Goal: Transaction & Acquisition: Purchase product/service

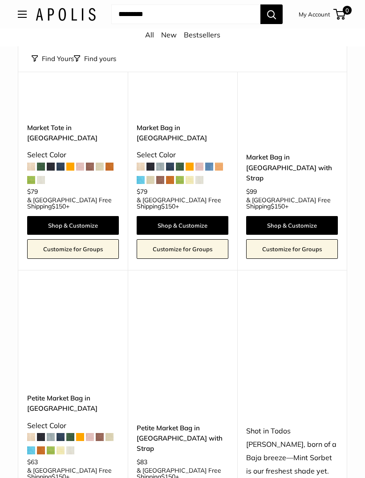
scroll to position [3778, 0]
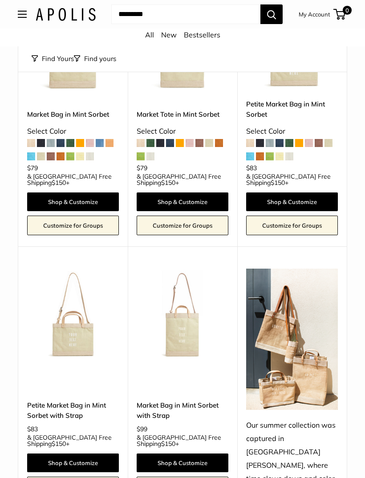
scroll to position [191, 0]
click at [115, 104] on div "Market Bag in Mint Sorbet Select Color $79 +" at bounding box center [73, 168] width 92 height 139
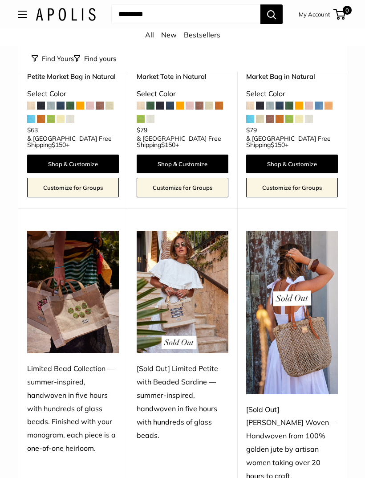
scroll to position [749, 0]
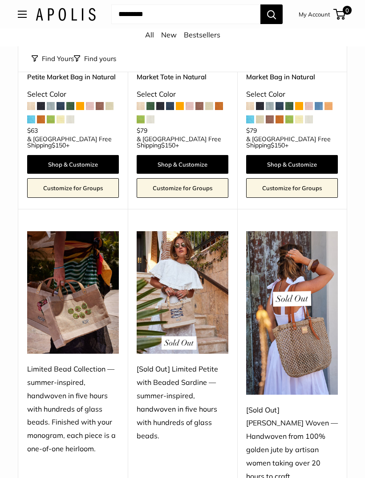
click at [73, 286] on img at bounding box center [73, 293] width 92 height 122
click at [90, 271] on img at bounding box center [73, 293] width 92 height 122
click at [79, 363] on div "Limited Bead Collection — summer-inspired, handwoven in five hours with hundred…" at bounding box center [73, 409] width 92 height 93
click at [71, 232] on img at bounding box center [73, 293] width 92 height 122
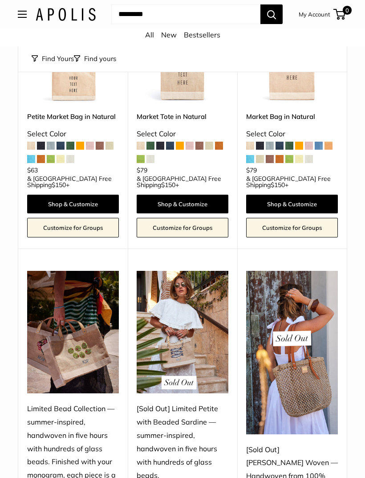
scroll to position [711, 0]
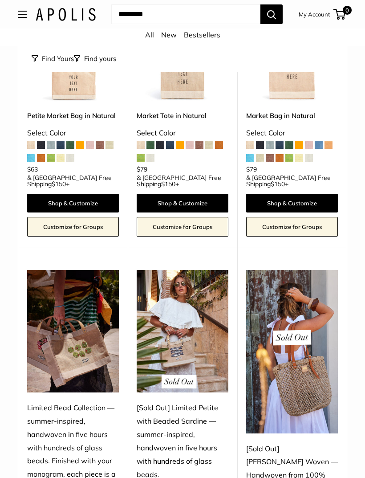
click at [91, 406] on div "Limited Bead Collection — summer-inspired, handwoven in five hours with hundred…" at bounding box center [73, 447] width 92 height 93
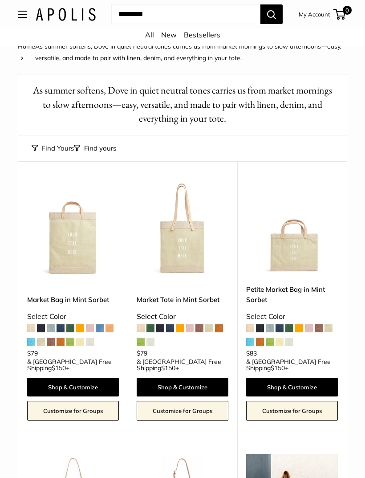
scroll to position [0, 0]
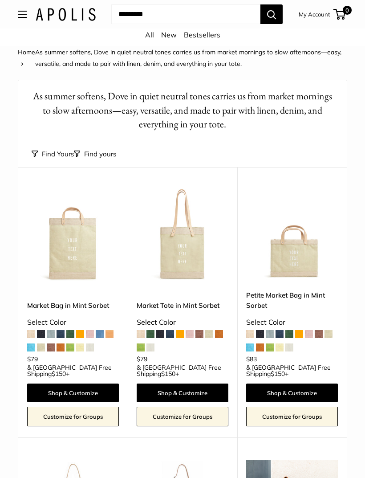
click at [166, 38] on link "New" at bounding box center [169, 34] width 16 height 9
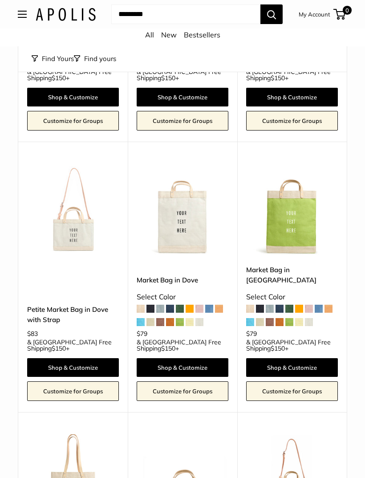
scroll to position [192, 0]
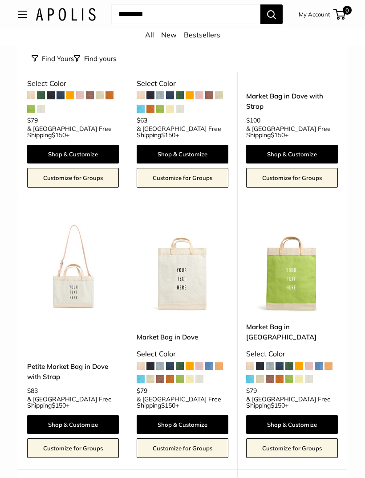
click at [206, 36] on link "Bestsellers" at bounding box center [202, 34] width 37 height 9
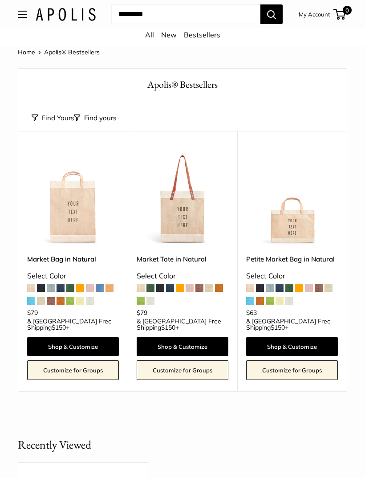
click at [18, 13] on button "Open menu" at bounding box center [22, 14] width 9 height 7
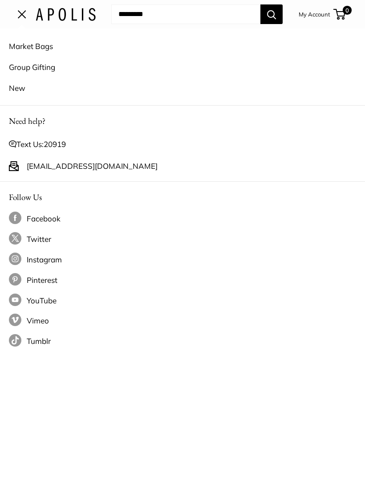
click at [51, 216] on link "Facebook" at bounding box center [183, 219] width 348 height 14
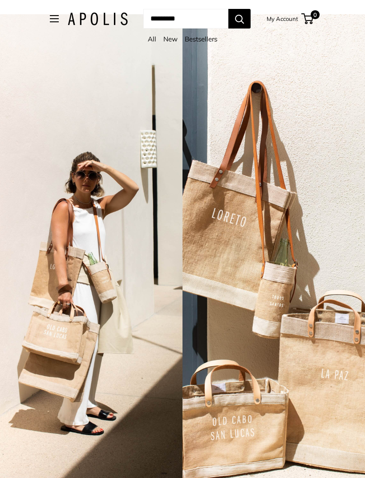
click at [50, 16] on button "Open menu" at bounding box center [54, 18] width 9 height 7
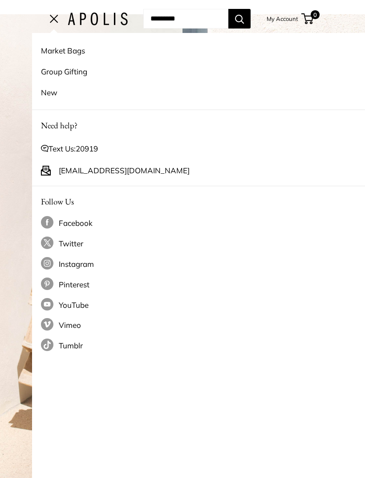
click at [62, 52] on link "Market Bags" at bounding box center [215, 50] width 348 height 21
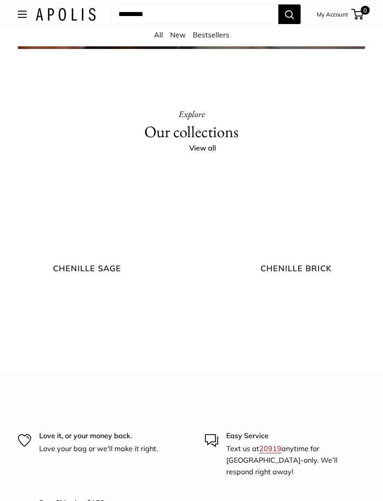
scroll to position [1487, 0]
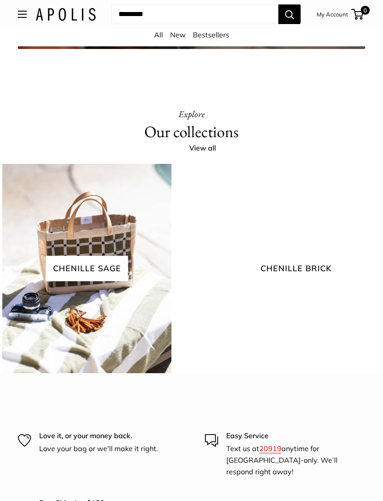
click at [311, 281] on span "chenille brick" at bounding box center [297, 268] width 86 height 25
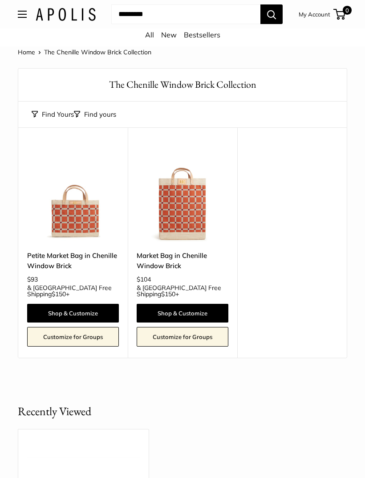
click link "Bestsellers"
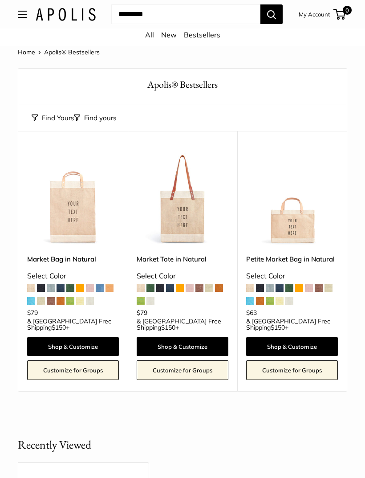
click at [146, 30] on link "All" at bounding box center [149, 34] width 9 height 9
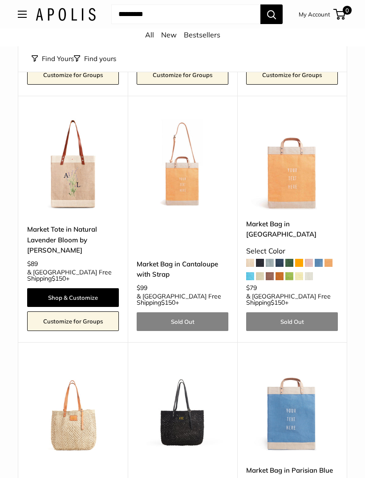
scroll to position [3621, 0]
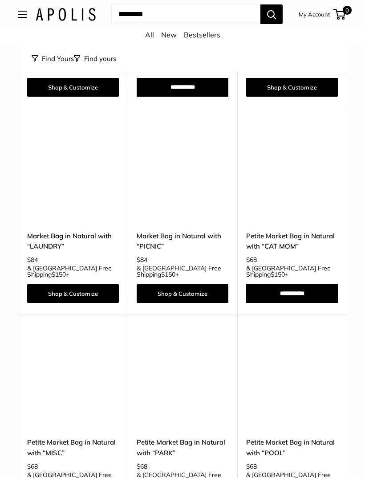
scroll to position [3464, 0]
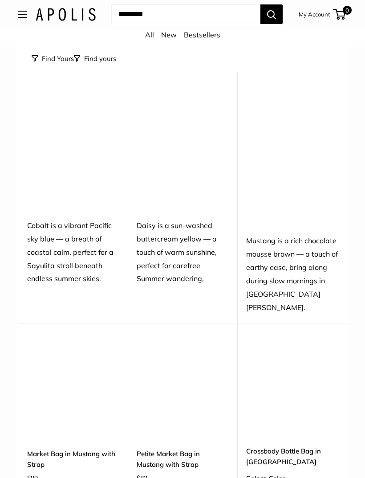
scroll to position [3488, 0]
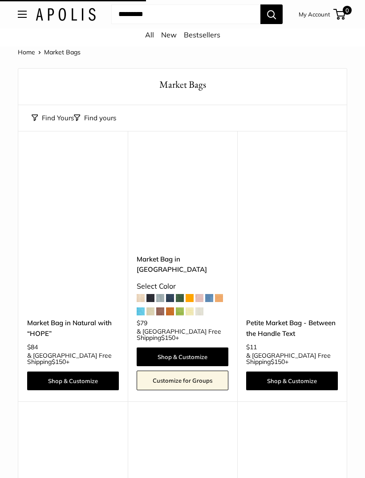
scroll to position [3517, 0]
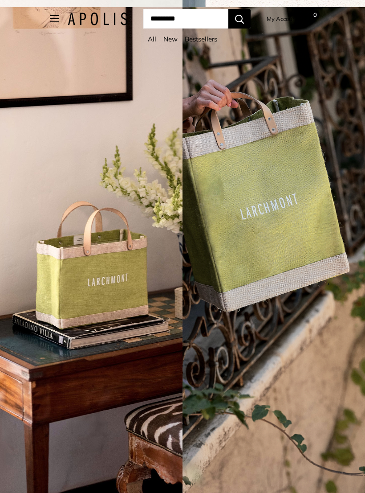
click at [150, 40] on link "All" at bounding box center [152, 39] width 8 height 8
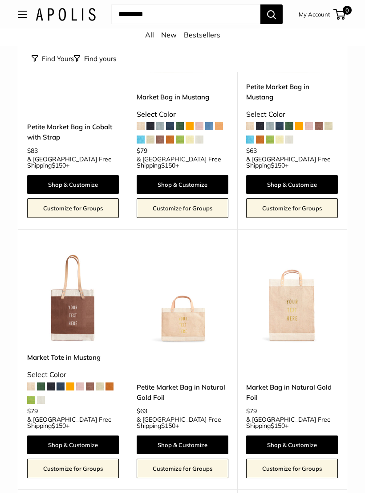
scroll to position [2256, 0]
click at [72, 251] on img at bounding box center [73, 297] width 92 height 92
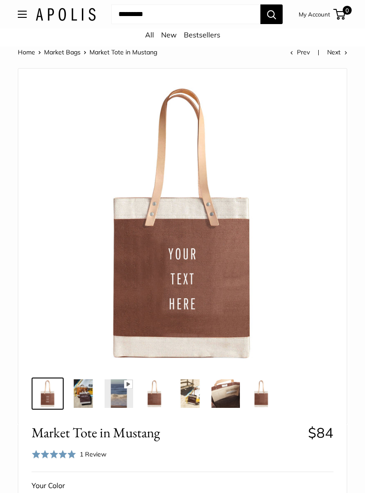
click at [88, 390] on img at bounding box center [83, 393] width 29 height 29
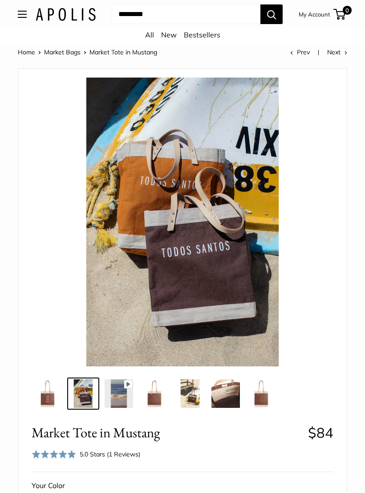
click at [123, 382] on img at bounding box center [119, 393] width 29 height 29
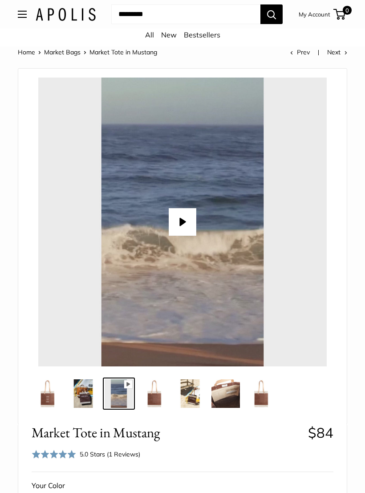
click at [162, 390] on img at bounding box center [154, 393] width 29 height 29
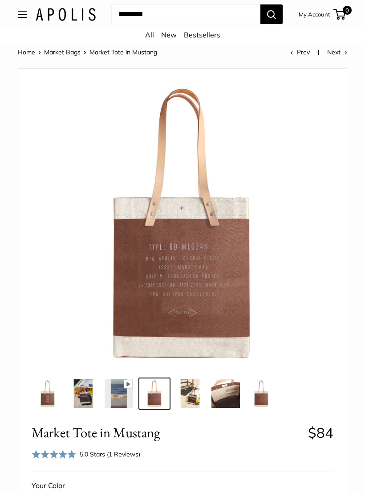
click at [194, 390] on img at bounding box center [190, 393] width 29 height 29
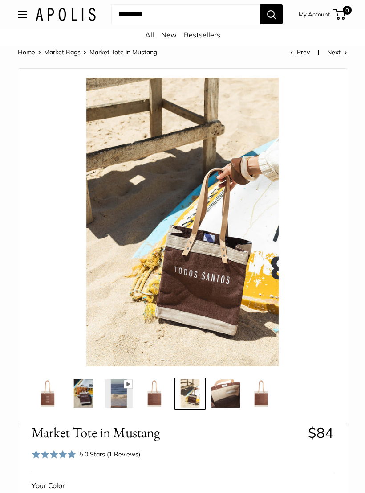
click at [229, 390] on img at bounding box center [226, 393] width 29 height 29
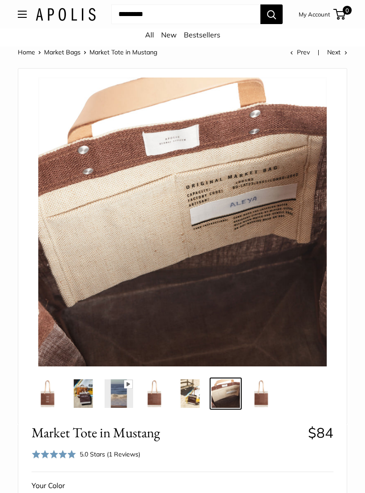
click at [263, 393] on img at bounding box center [261, 393] width 29 height 29
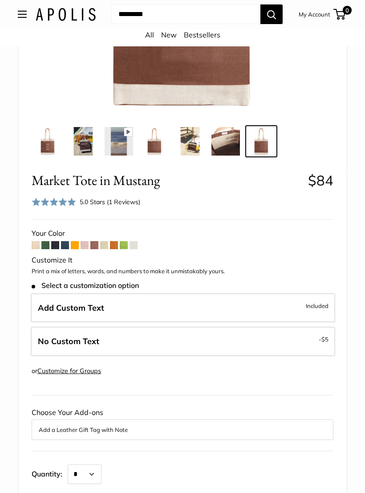
scroll to position [252, 0]
click at [312, 303] on span "Included" at bounding box center [317, 305] width 23 height 11
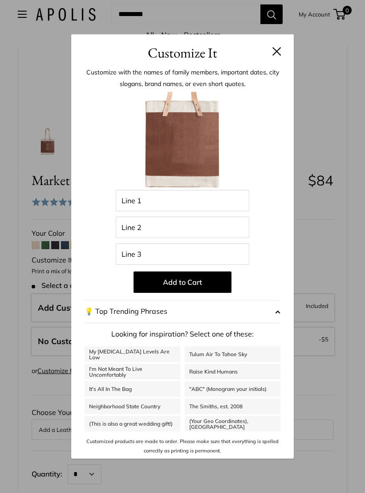
click at [270, 322] on button "💡 Top Trending Phrases" at bounding box center [183, 311] width 196 height 23
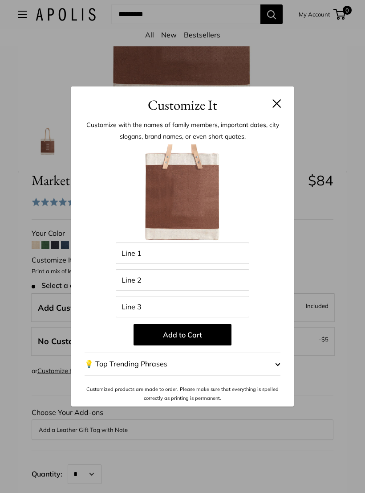
click at [278, 371] on span "button" at bounding box center [277, 363] width 5 height 13
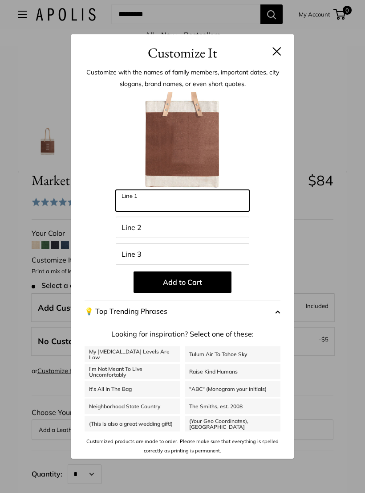
click at [147, 211] on input "Line 1" at bounding box center [183, 200] width 134 height 21
type input "****"
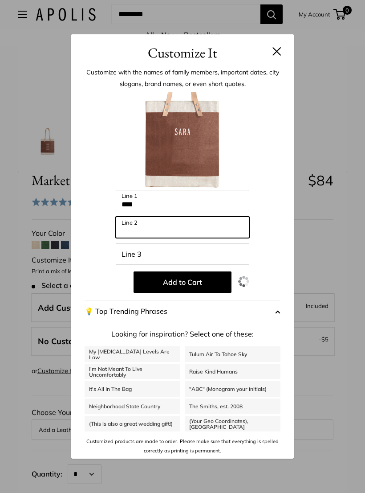
click at [173, 231] on input "Line 2" at bounding box center [183, 227] width 134 height 21
type input "**********"
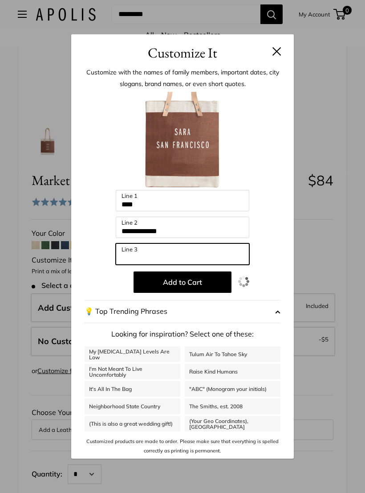
click at [163, 261] on input "Line 3" at bounding box center [183, 253] width 134 height 21
type input "**********"
click at [205, 292] on button "Add to Cart" at bounding box center [183, 281] width 98 height 21
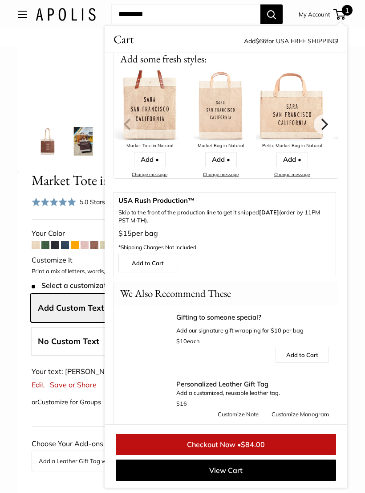
scroll to position [102, 0]
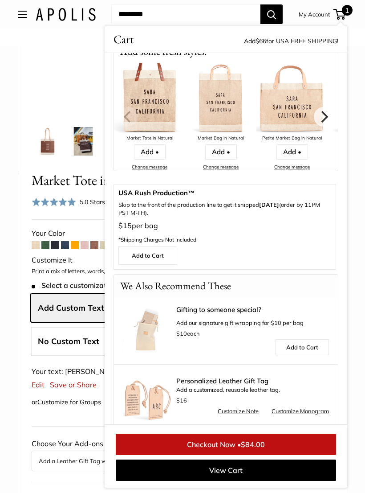
click at [133, 398] on img at bounding box center [147, 397] width 49 height 49
click at [244, 409] on link "Customize Note" at bounding box center [238, 411] width 41 height 11
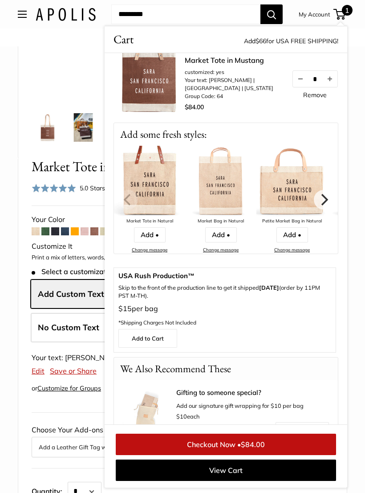
scroll to position [0, 0]
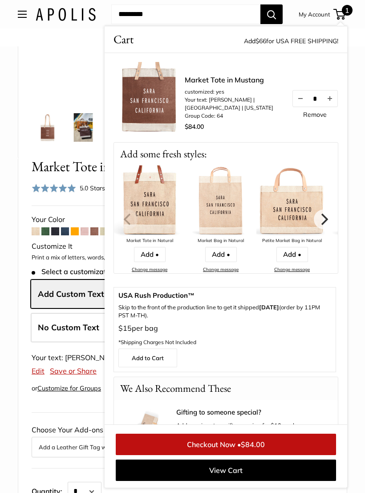
click at [119, 35] on span "Cart" at bounding box center [124, 39] width 20 height 17
click at [125, 13] on input "Search..." at bounding box center [185, 14] width 149 height 20
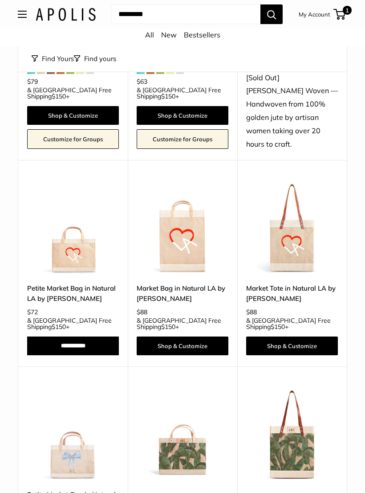
scroll to position [2867, 0]
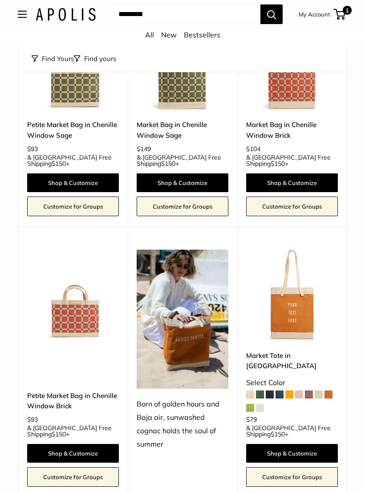
scroll to position [926, 0]
click at [197, 298] on img at bounding box center [183, 319] width 92 height 139
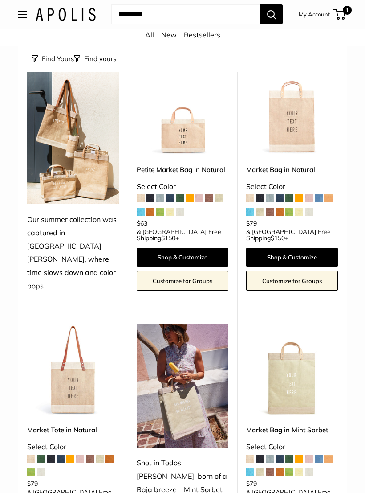
scroll to position [91, 0]
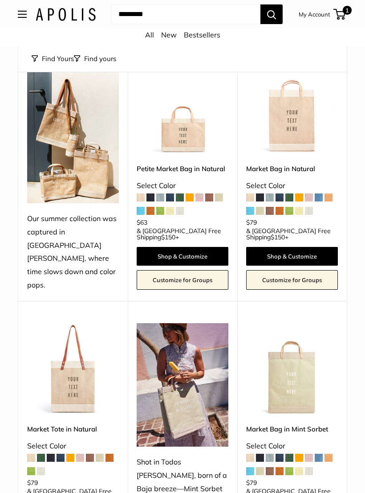
click at [82, 167] on img at bounding box center [73, 132] width 92 height 141
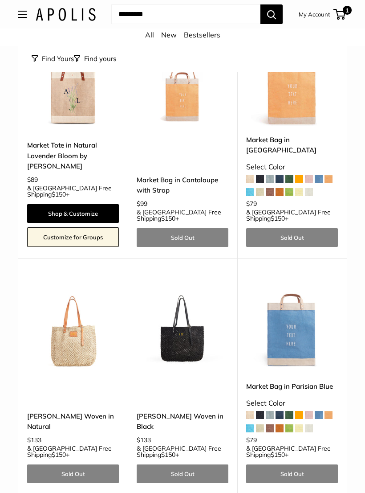
scroll to position [3710, 0]
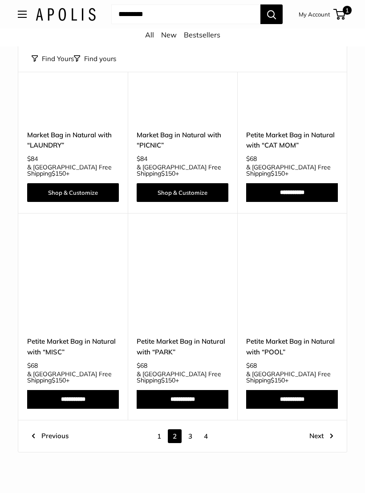
scroll to position [3555, 0]
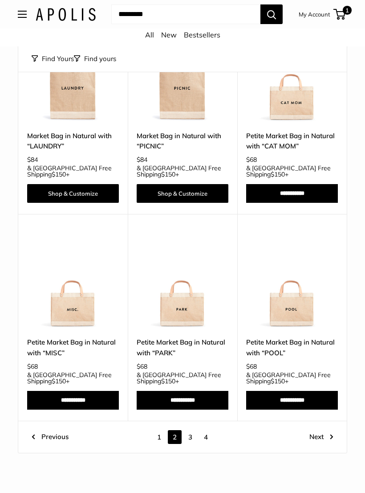
click at [320, 430] on link "Next" at bounding box center [322, 437] width 24 height 14
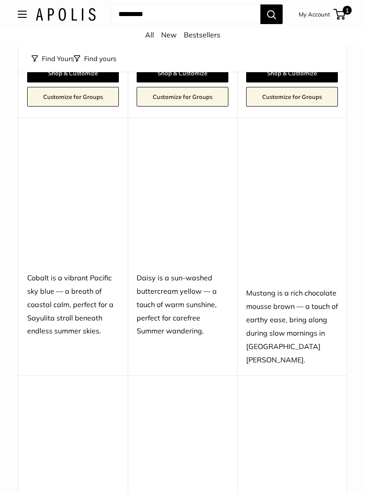
scroll to position [3436, 0]
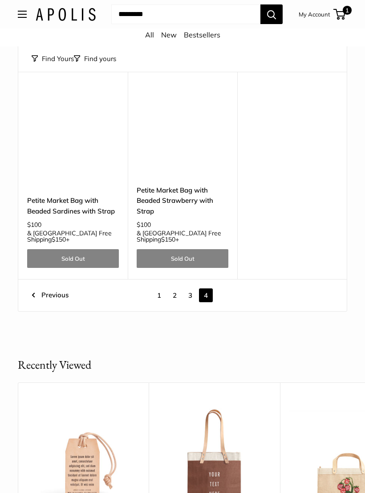
scroll to position [2305, 0]
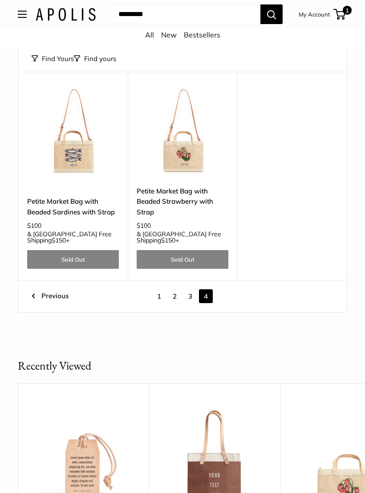
click at [190, 289] on link "3" at bounding box center [191, 296] width 14 height 14
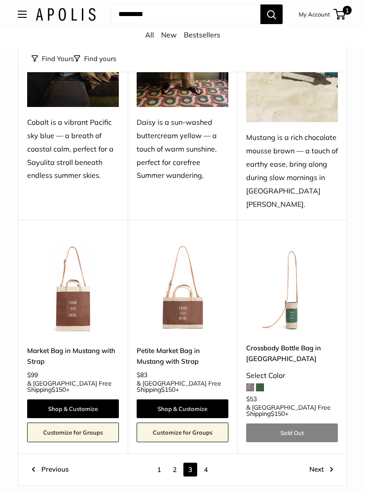
scroll to position [3590, 0]
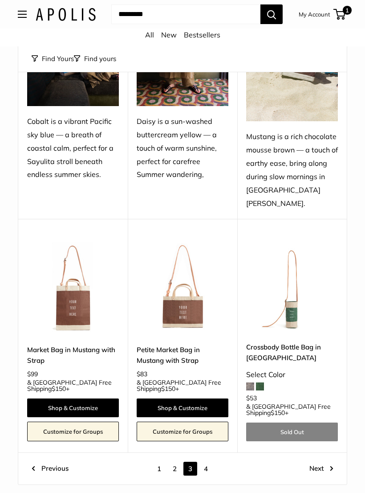
click at [174, 462] on link "2" at bounding box center [175, 469] width 14 height 14
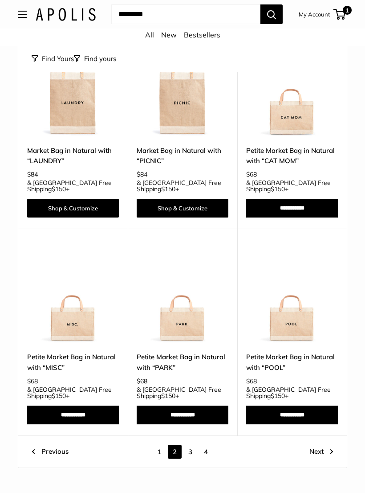
scroll to position [3541, 0]
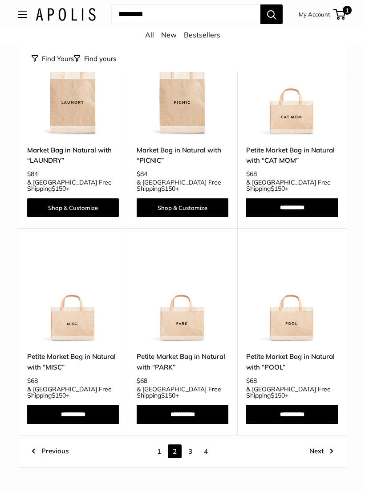
click at [155, 445] on link "1" at bounding box center [159, 452] width 14 height 14
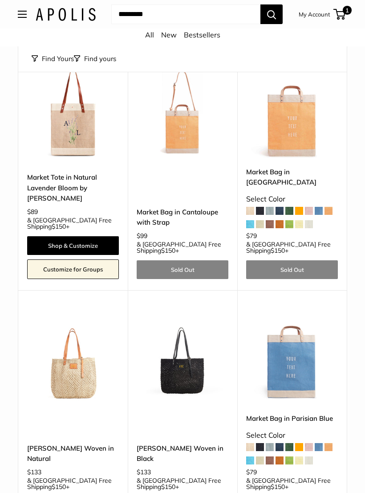
scroll to position [3672, 0]
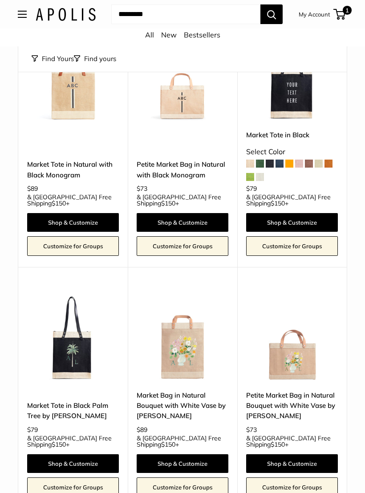
scroll to position [2372, 0]
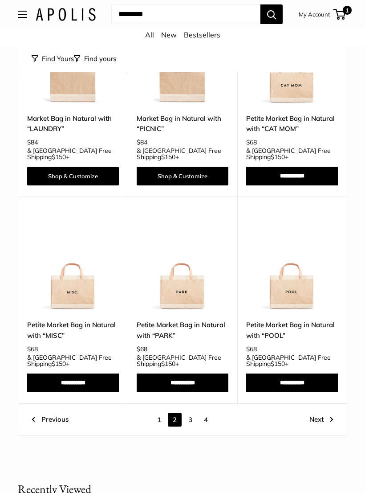
click at [318, 413] on link "Next" at bounding box center [322, 420] width 24 height 14
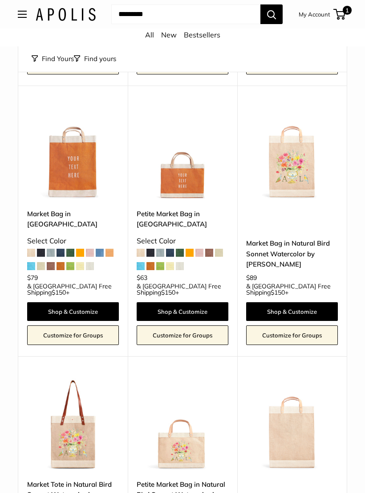
scroll to position [2483, 0]
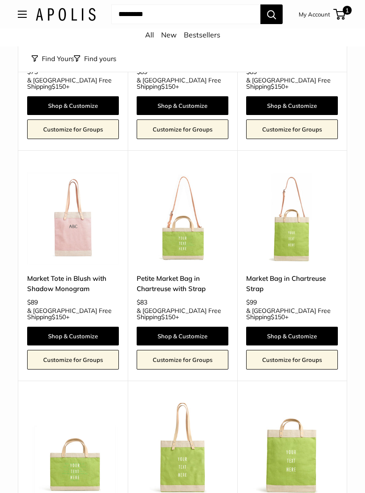
scroll to position [727, 0]
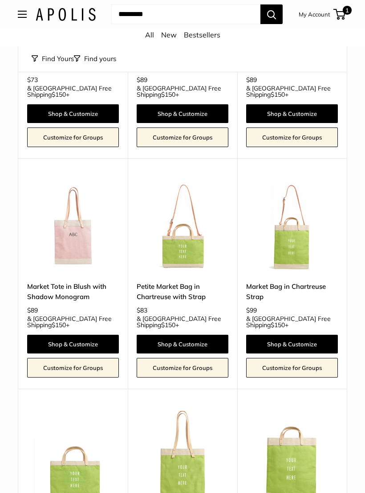
click at [348, 11] on span "1" at bounding box center [347, 10] width 9 height 9
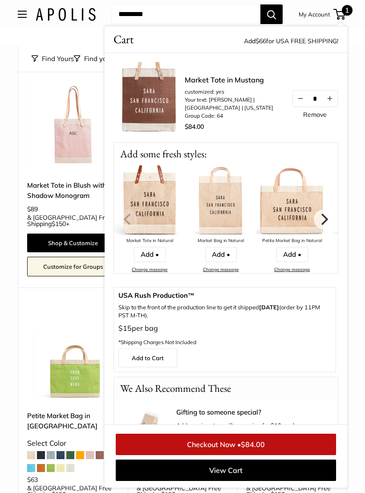
scroll to position [832, 0]
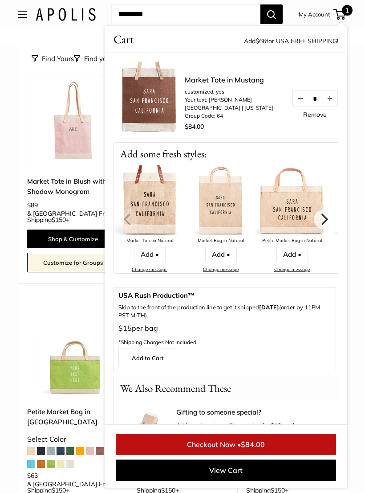
click at [78, 181] on link "Market Tote in Blush with Shadow Monogram" at bounding box center [73, 186] width 92 height 21
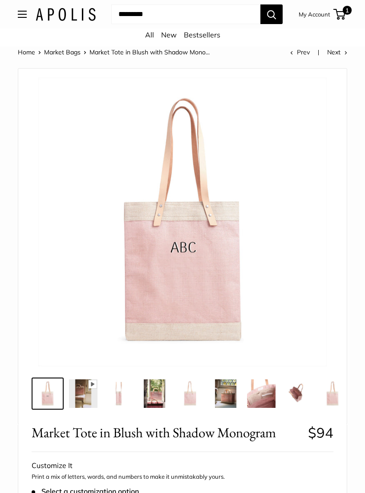
click at [20, 14] on button "Open menu" at bounding box center [22, 14] width 9 height 7
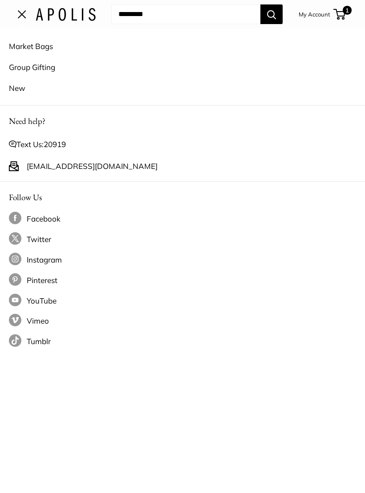
click at [26, 87] on link "New" at bounding box center [183, 88] width 348 height 21
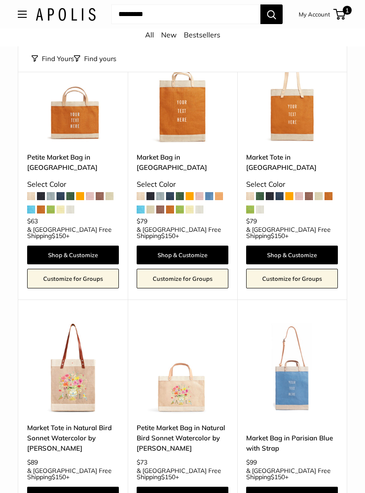
scroll to position [2943, 0]
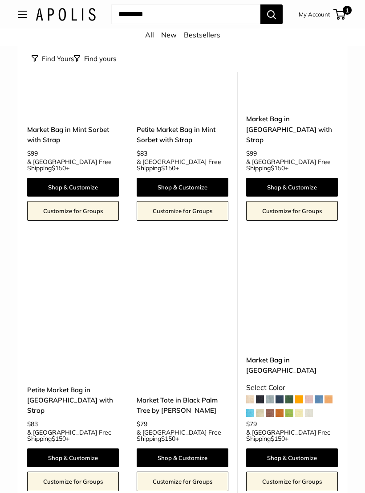
scroll to position [3560, 0]
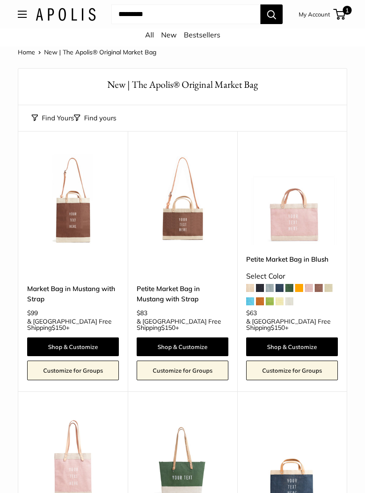
click at [19, 11] on button "Open menu" at bounding box center [22, 14] width 9 height 7
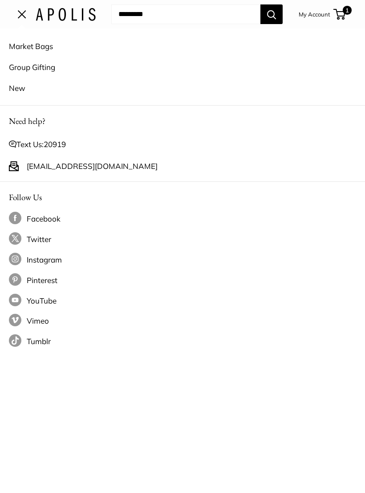
click at [39, 50] on link "Market Bags" at bounding box center [183, 46] width 348 height 21
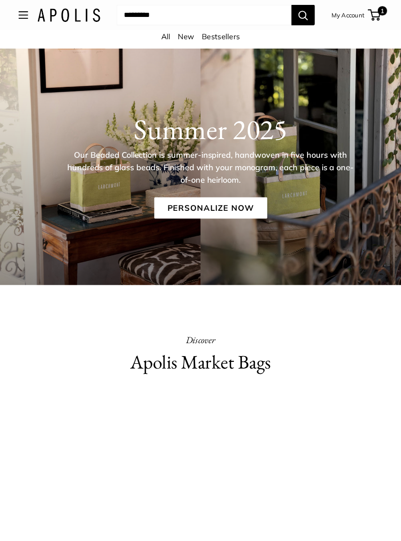
scroll to position [3, 0]
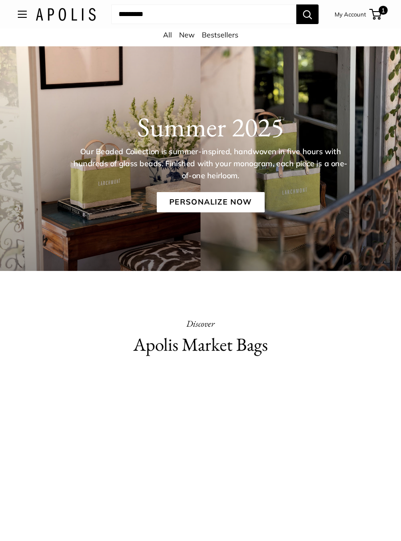
click at [228, 199] on link "Personalize Now" at bounding box center [210, 202] width 108 height 20
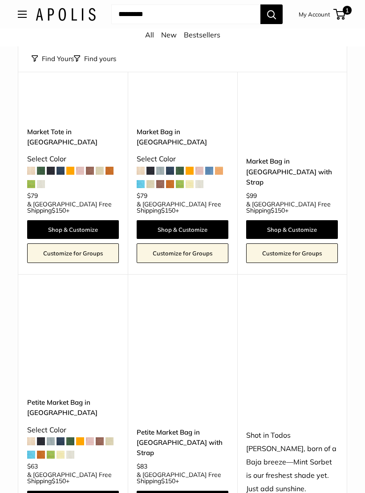
scroll to position [3773, 0]
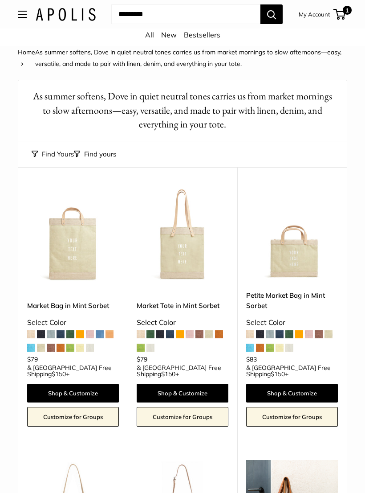
click at [146, 33] on link "All" at bounding box center [149, 34] width 9 height 9
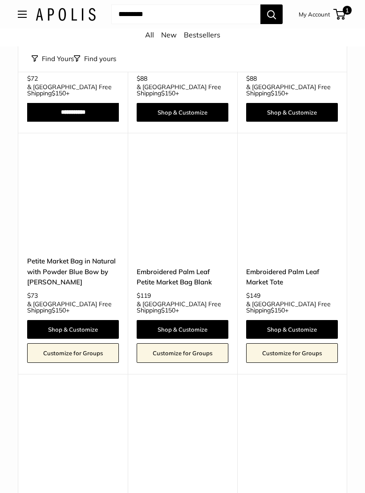
scroll to position [3102, 0]
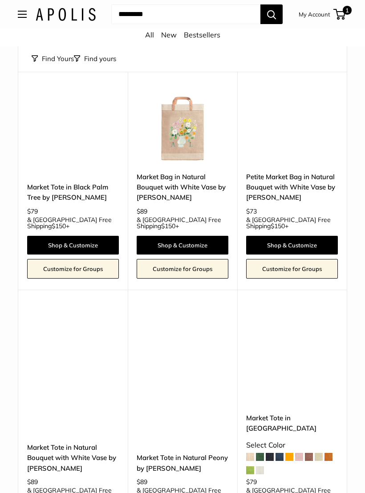
scroll to position [2591, 0]
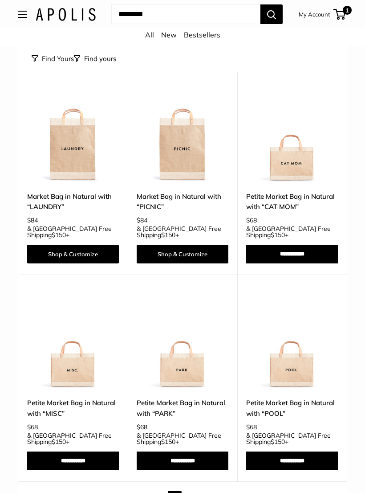
click at [320, 491] on link "Next" at bounding box center [322, 498] width 24 height 14
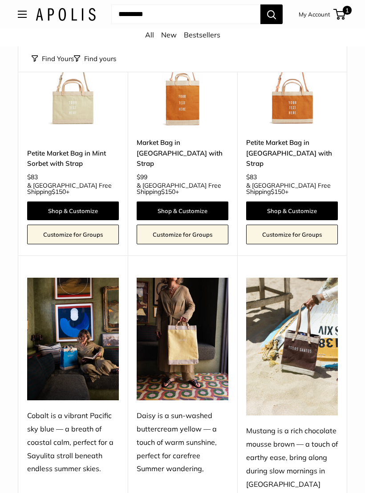
scroll to position [3275, 0]
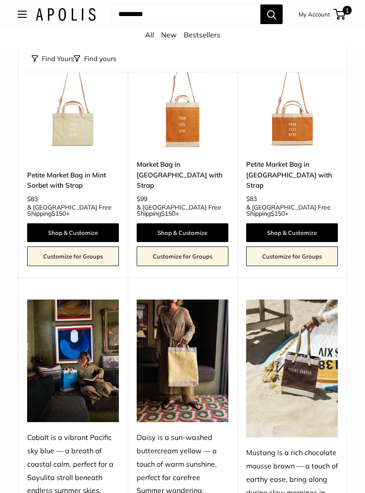
click at [341, 11] on span "1" at bounding box center [340, 14] width 12 height 11
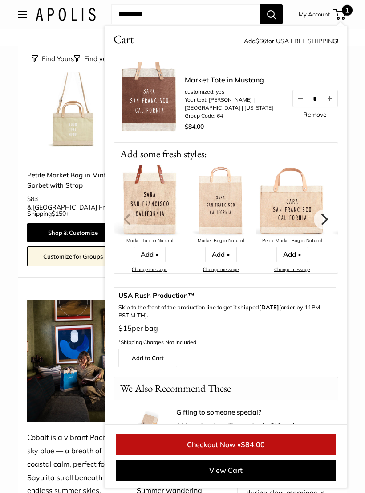
click at [347, 13] on span "1" at bounding box center [347, 10] width 11 height 11
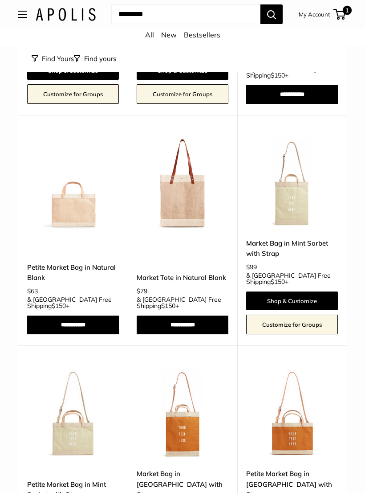
scroll to position [2945, 0]
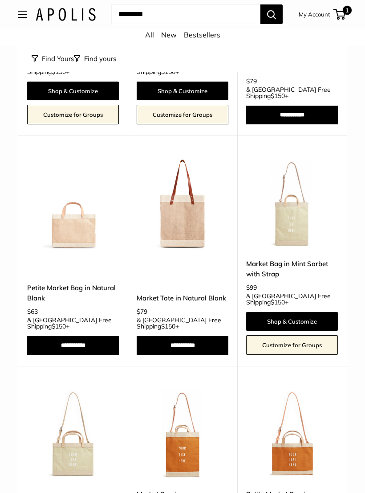
click at [27, 17] on button "Open menu" at bounding box center [22, 14] width 9 height 7
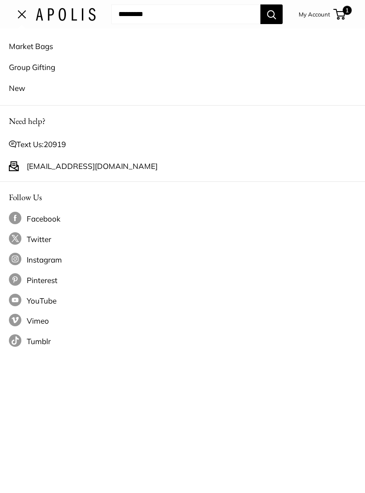
click at [44, 48] on link "Market Bags" at bounding box center [183, 46] width 348 height 21
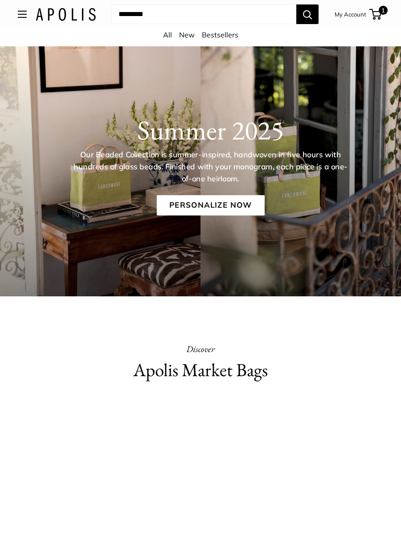
click at [164, 40] on div "All New Bestsellers" at bounding box center [200, 38] width 401 height 18
click at [167, 33] on link "All" at bounding box center [167, 34] width 9 height 9
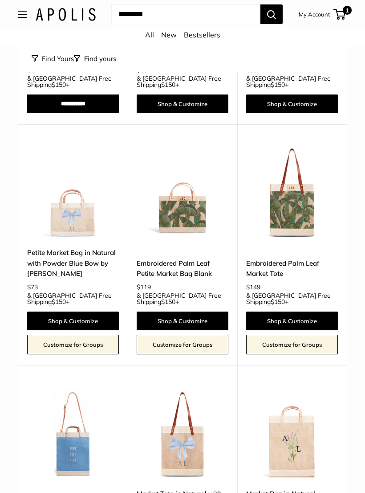
scroll to position [3111, 0]
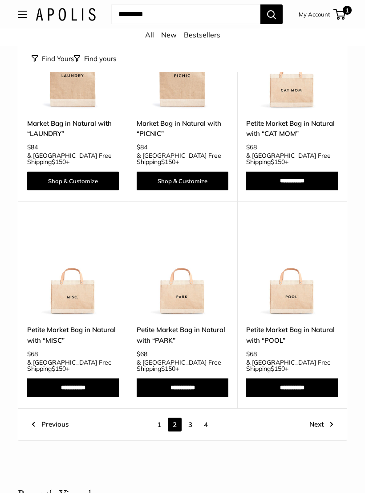
scroll to position [3568, 0]
click at [315, 417] on link "Next" at bounding box center [322, 424] width 24 height 14
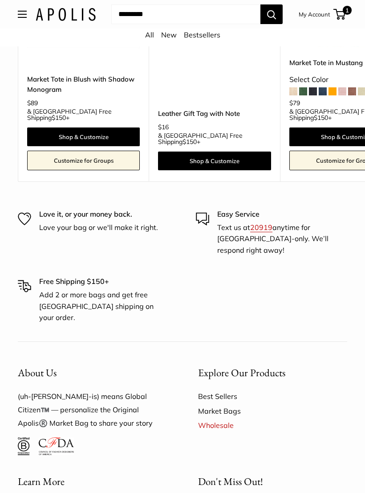
scroll to position [4254, 0]
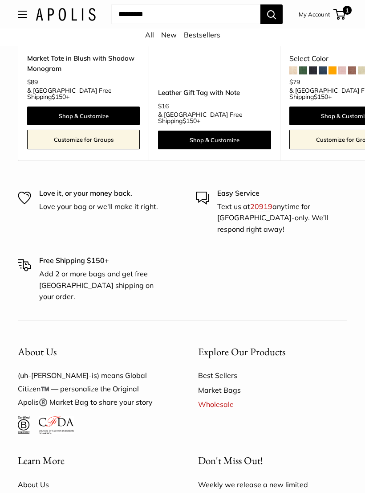
click at [344, 14] on span "1" at bounding box center [340, 14] width 12 height 11
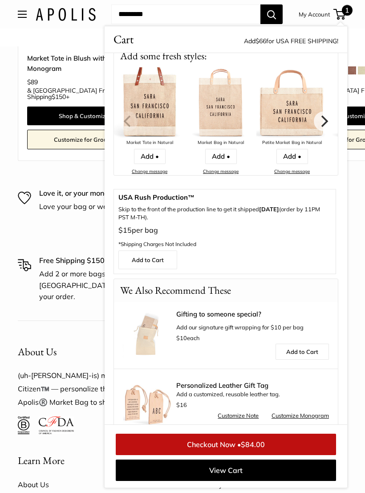
scroll to position [102, 0]
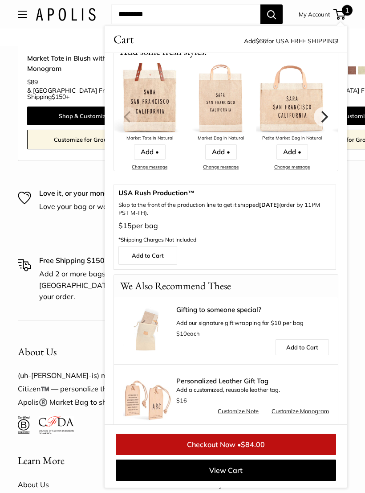
click at [246, 410] on link "Customize Note" at bounding box center [238, 411] width 41 height 11
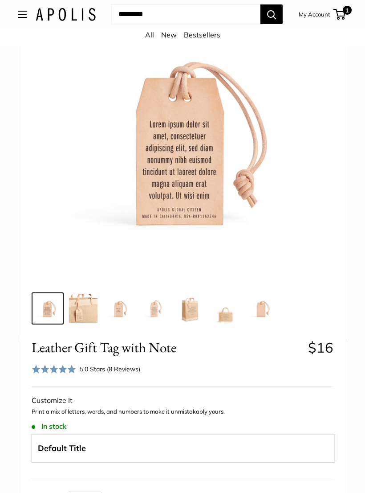
scroll to position [85, 0]
click at [76, 366] on span at bounding box center [54, 368] width 45 height 9
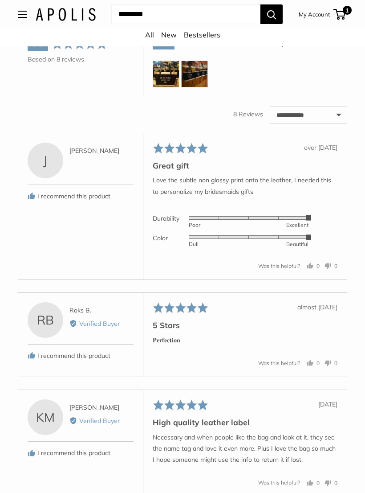
scroll to position [1458, 0]
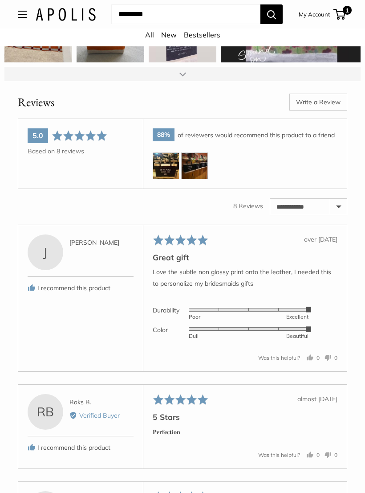
click at [169, 171] on img at bounding box center [166, 166] width 27 height 27
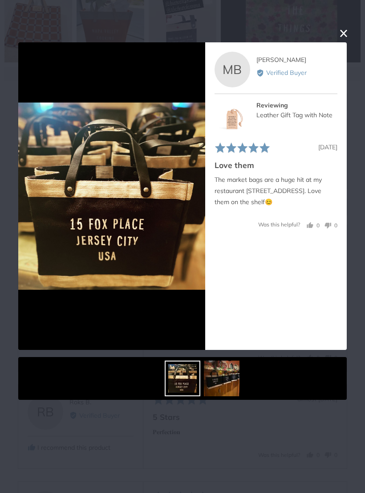
click at [234, 120] on img at bounding box center [233, 118] width 36 height 36
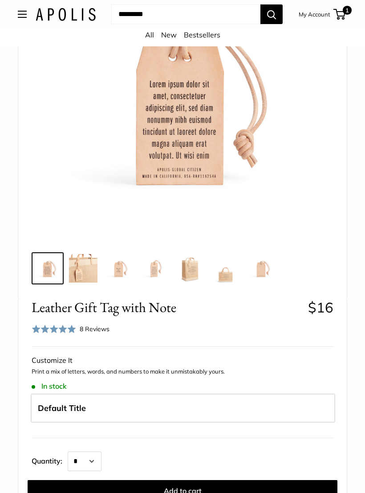
scroll to position [125, 0]
click at [83, 268] on img at bounding box center [83, 268] width 29 height 29
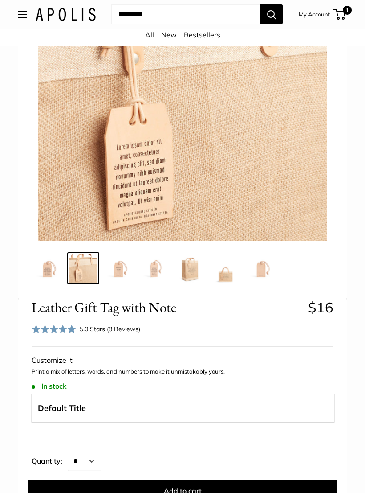
click at [121, 274] on img at bounding box center [119, 268] width 29 height 29
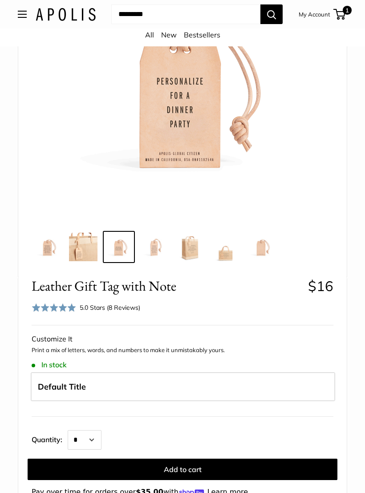
click at [157, 245] on img at bounding box center [154, 247] width 29 height 29
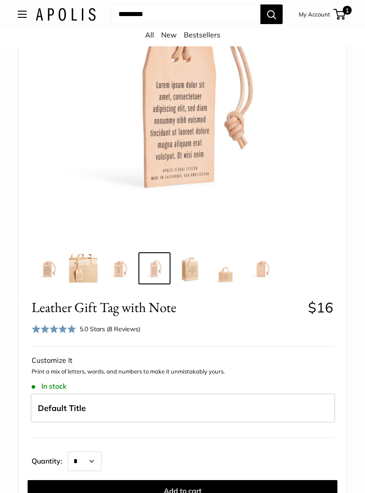
click at [196, 271] on img at bounding box center [190, 268] width 29 height 29
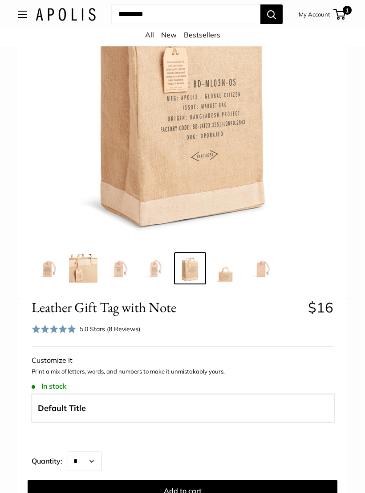
click at [231, 275] on img at bounding box center [226, 268] width 29 height 29
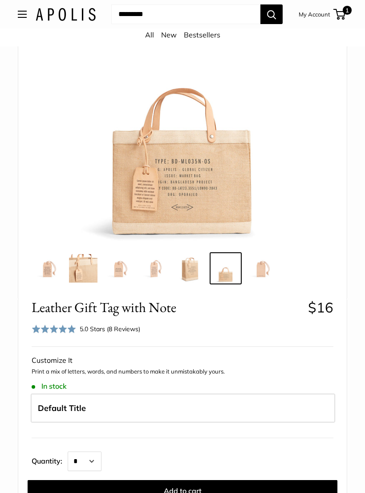
click at [267, 266] on img at bounding box center [261, 268] width 29 height 29
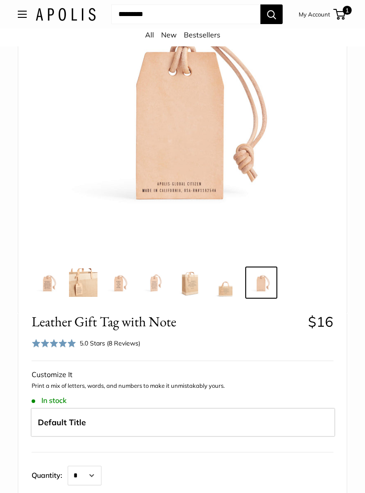
scroll to position [0, 0]
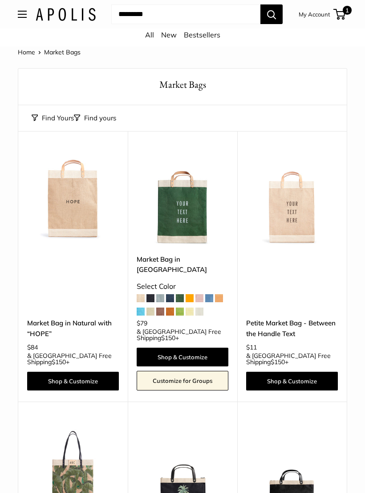
scroll to position [4268, 0]
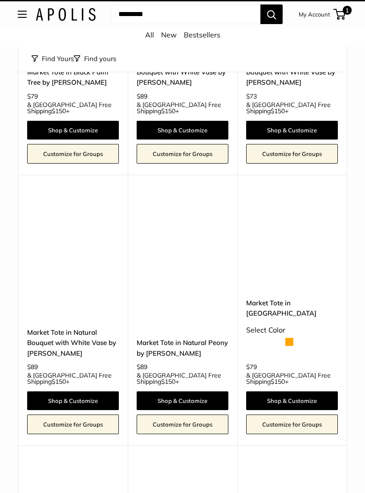
scroll to position [9, 0]
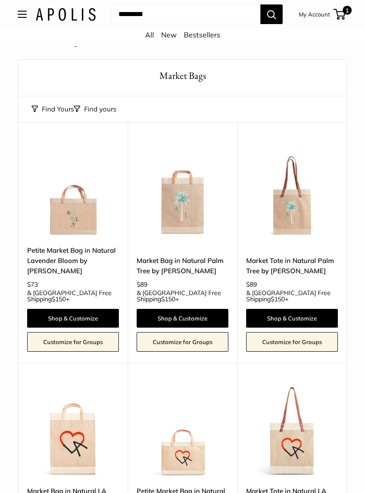
scroll to position [3688, 0]
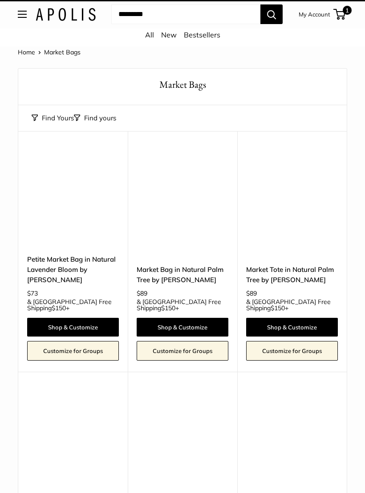
scroll to position [3509, 0]
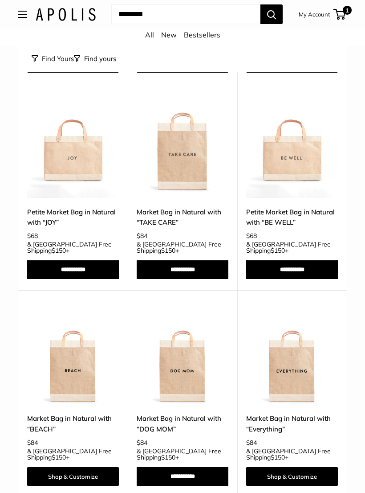
scroll to position [3067, 0]
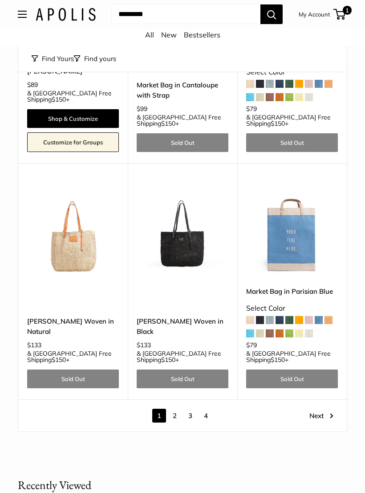
scroll to position [3795, 0]
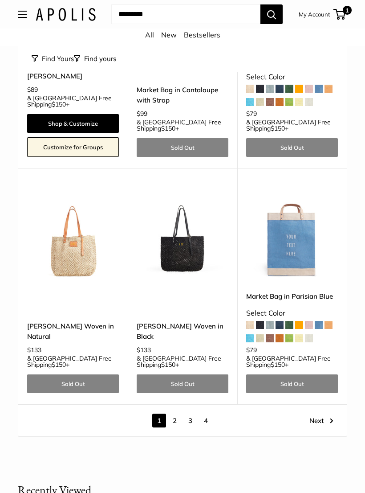
click at [176, 414] on link "2" at bounding box center [175, 421] width 14 height 14
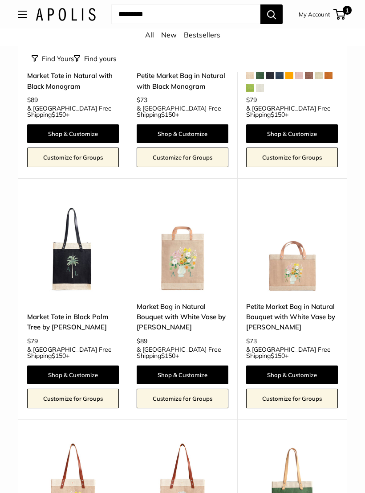
scroll to position [2461, 0]
click at [77, 200] on img at bounding box center [73, 246] width 92 height 92
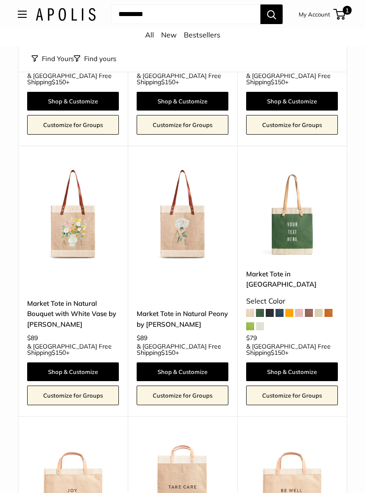
scroll to position [2733, 0]
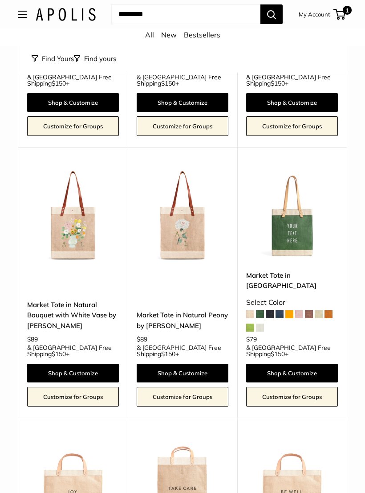
click at [73, 169] on img at bounding box center [73, 215] width 92 height 92
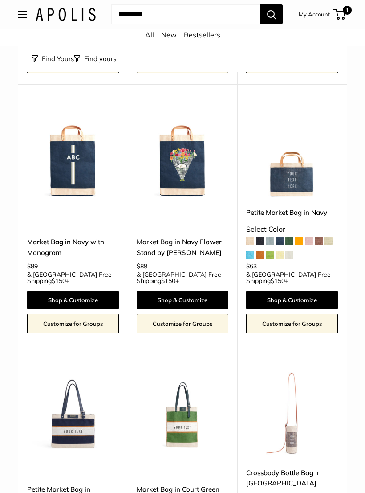
scroll to position [765, 0]
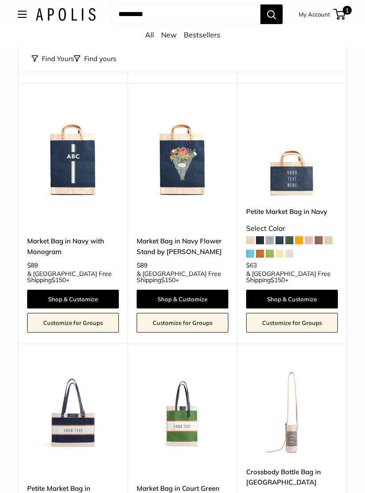
click at [183, 158] on img at bounding box center [183, 152] width 92 height 92
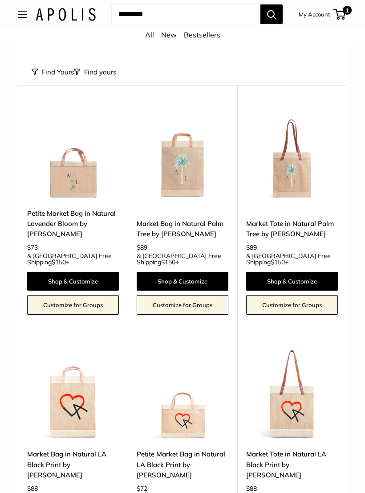
scroll to position [0, 0]
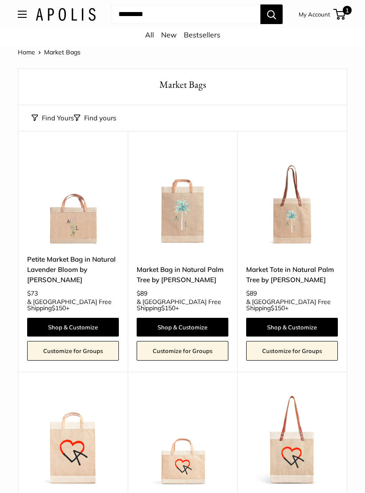
click at [340, 12] on span "1" at bounding box center [340, 14] width 12 height 11
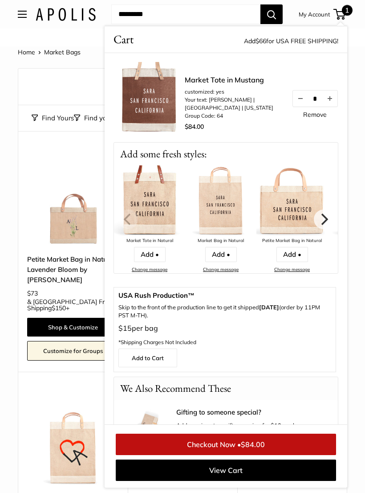
click at [236, 21] on input "Search..." at bounding box center [185, 14] width 149 height 20
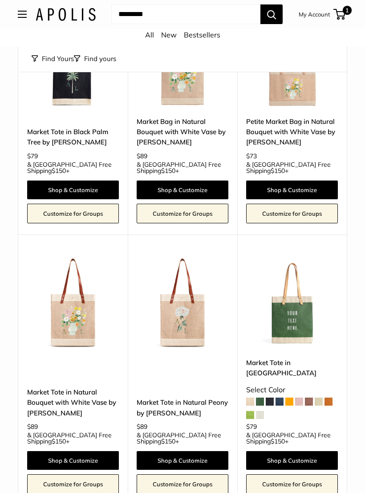
scroll to position [2646, 0]
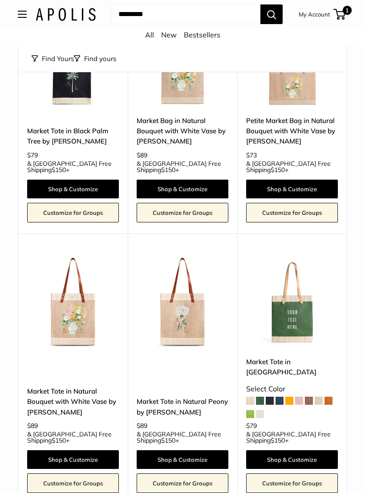
click at [184, 256] on img at bounding box center [183, 302] width 92 height 92
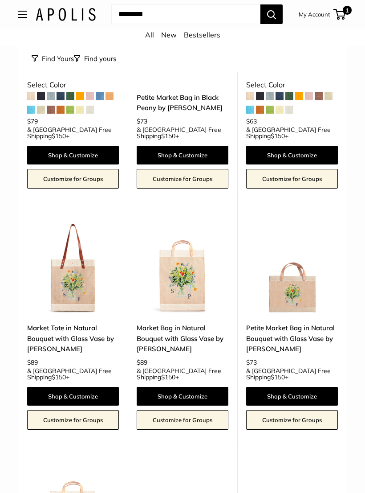
scroll to position [1389, 0]
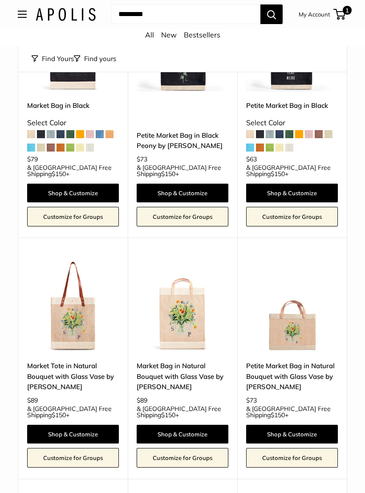
click at [80, 272] on img at bounding box center [73, 306] width 92 height 92
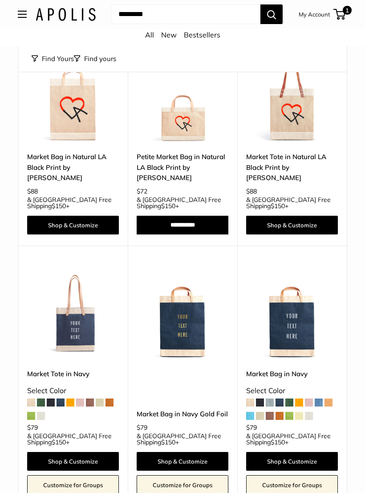
scroll to position [0, 0]
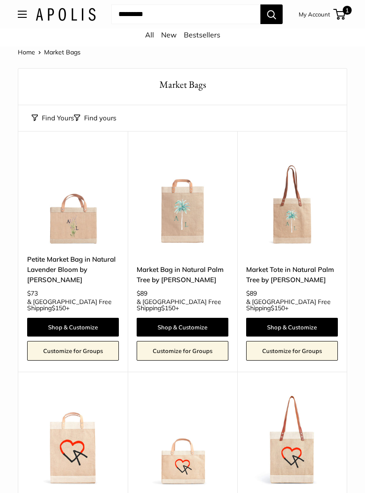
click at [208, 31] on link "Bestsellers" at bounding box center [202, 34] width 37 height 9
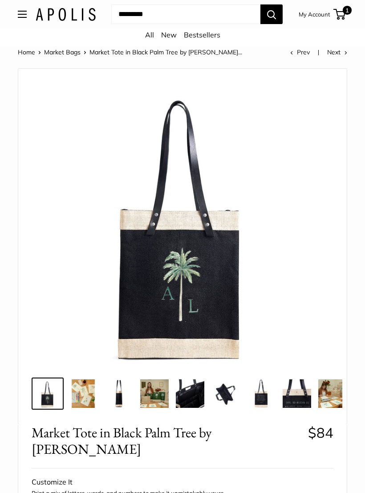
click at [329, 391] on img at bounding box center [333, 393] width 29 height 29
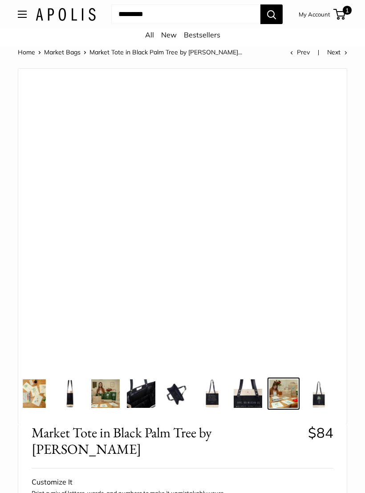
scroll to position [0, 51]
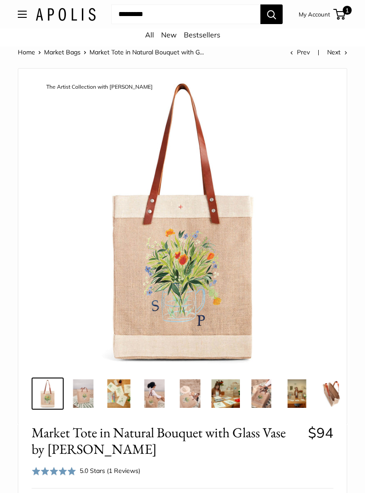
click at [85, 392] on img at bounding box center [83, 393] width 29 height 29
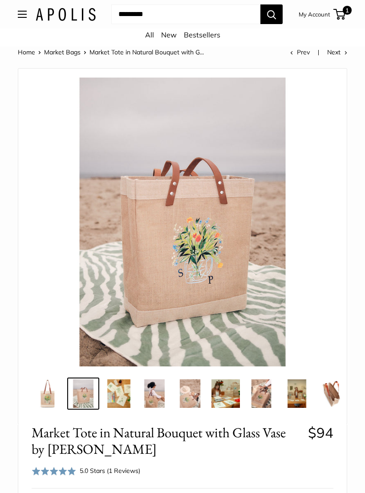
click at [122, 388] on img at bounding box center [119, 393] width 29 height 29
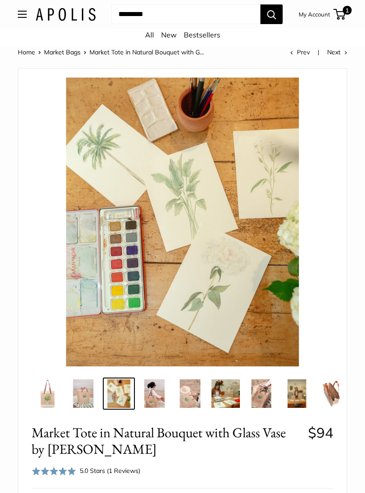
click at [158, 387] on img at bounding box center [154, 393] width 29 height 29
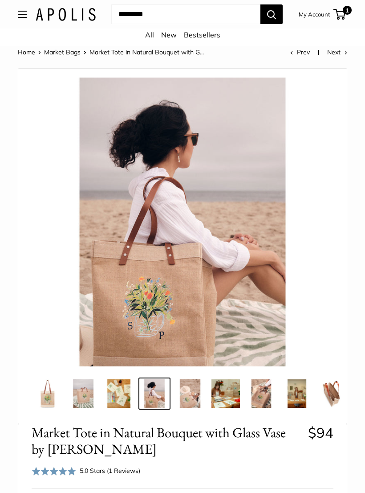
click at [193, 390] on img at bounding box center [190, 393] width 29 height 29
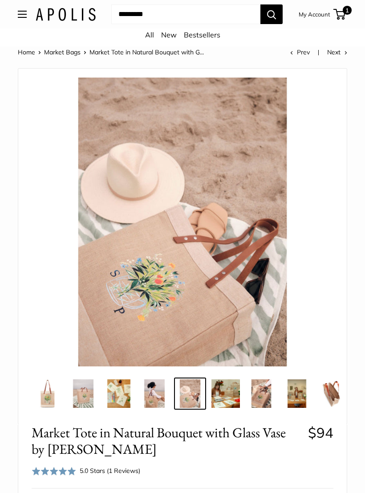
click at [196, 393] on img at bounding box center [190, 393] width 29 height 29
click at [225, 393] on img at bounding box center [226, 393] width 29 height 29
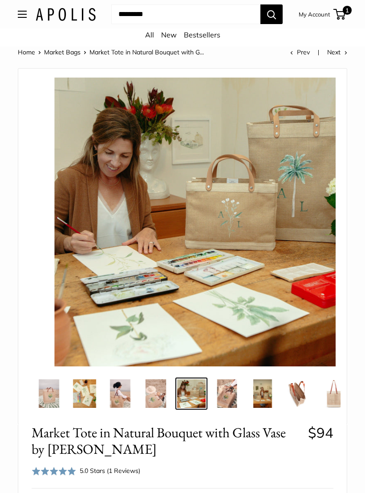
scroll to position [0, 36]
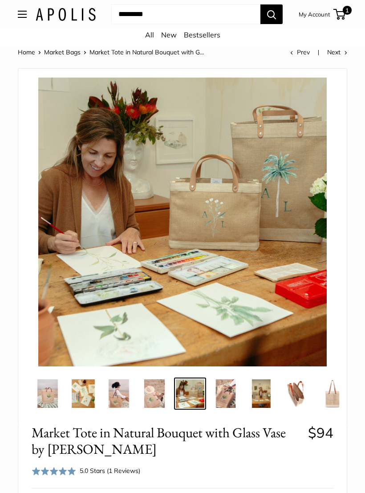
click at [299, 386] on img at bounding box center [297, 393] width 29 height 29
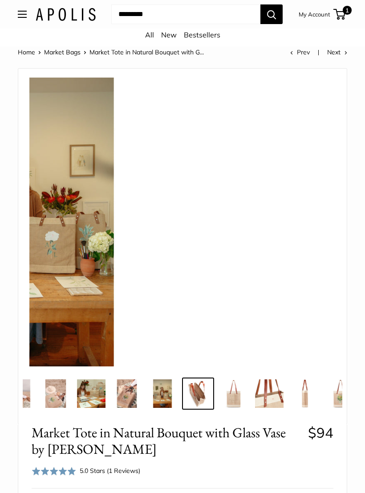
scroll to position [0, 143]
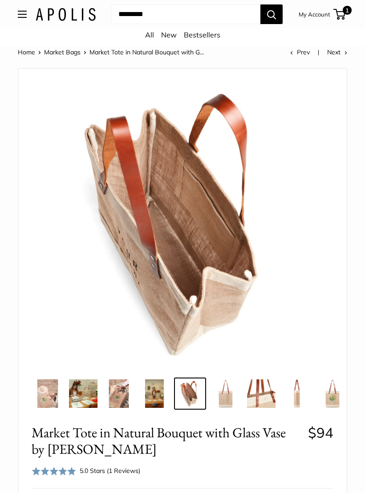
click at [333, 393] on img at bounding box center [333, 393] width 29 height 29
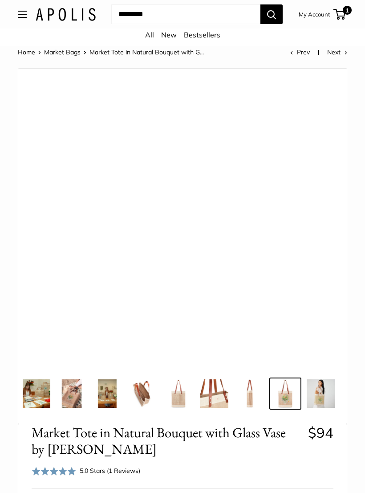
scroll to position [0, 193]
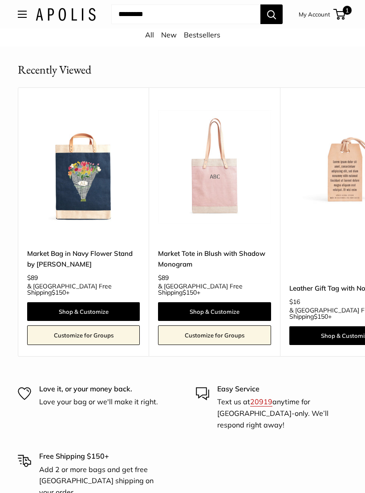
scroll to position [375, 0]
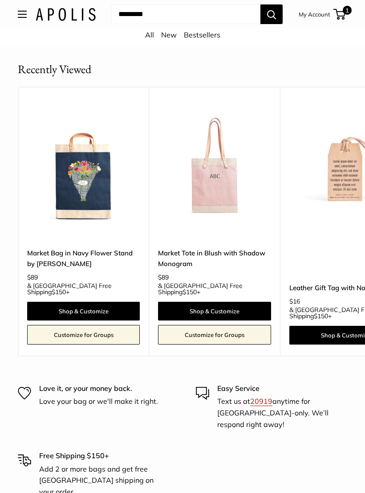
click at [95, 173] on img at bounding box center [83, 166] width 113 height 113
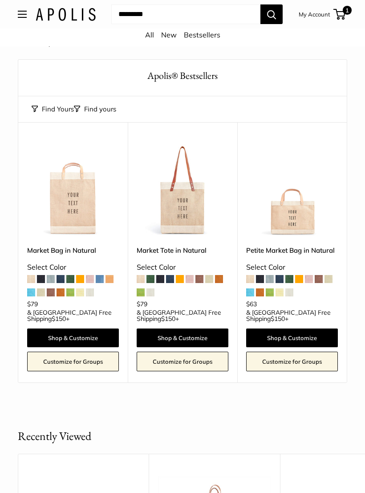
scroll to position [0, 0]
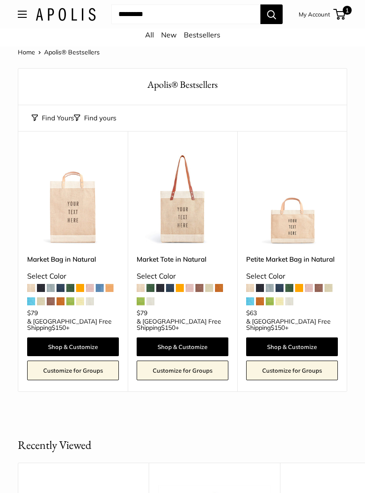
click at [149, 33] on link "All" at bounding box center [149, 34] width 9 height 9
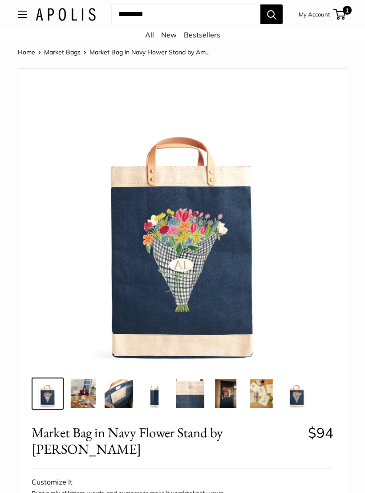
click at [87, 388] on img at bounding box center [83, 393] width 29 height 29
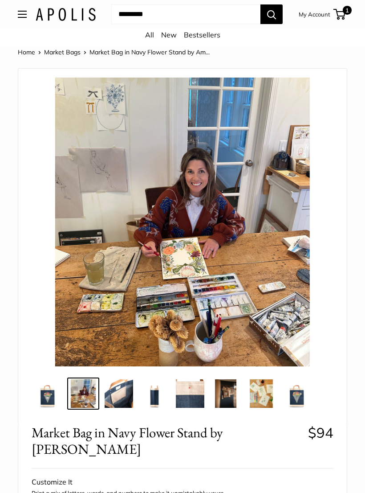
click at [129, 391] on img at bounding box center [119, 393] width 29 height 29
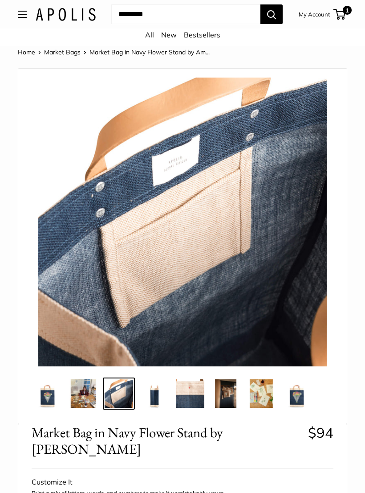
click at [301, 392] on img at bounding box center [297, 393] width 29 height 29
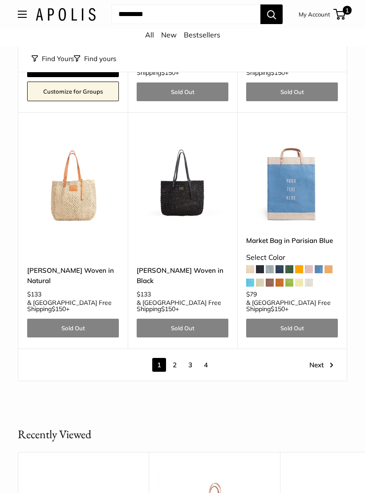
scroll to position [3861, 0]
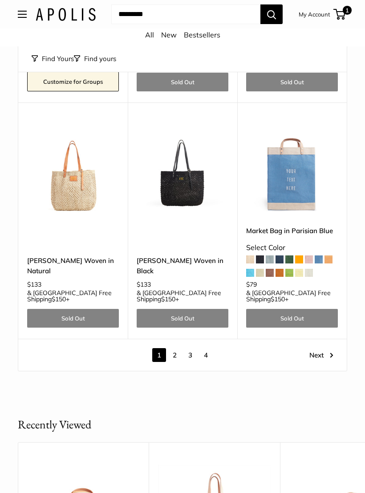
click at [316, 348] on link "Next" at bounding box center [322, 355] width 24 height 14
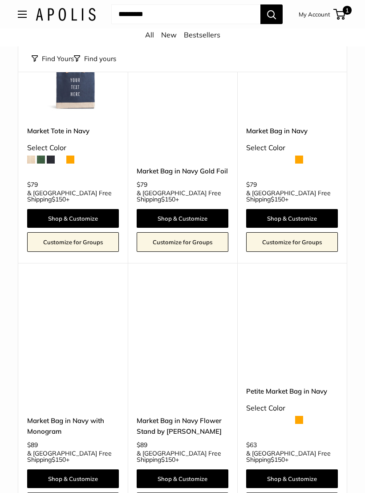
scroll to position [11, 0]
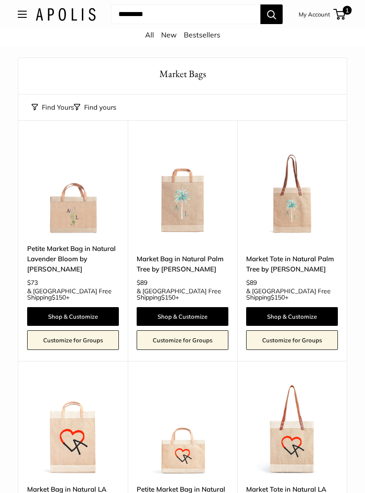
click at [294, 213] on img at bounding box center [292, 189] width 92 height 92
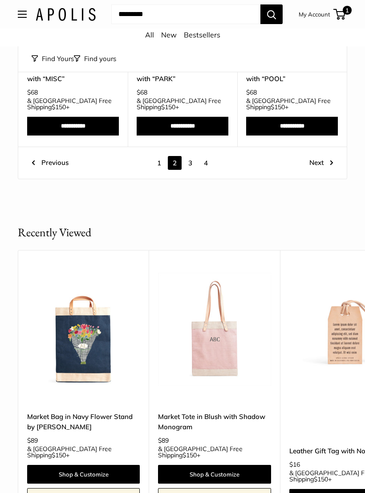
scroll to position [3829, 0]
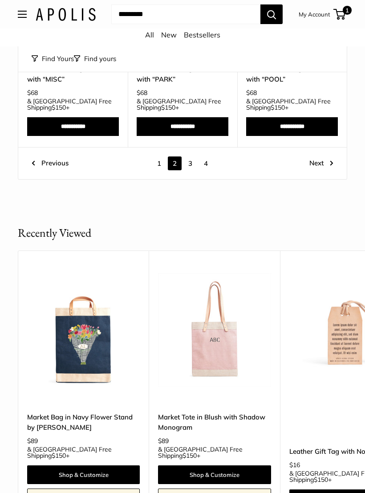
click at [91, 273] on img at bounding box center [83, 329] width 113 height 113
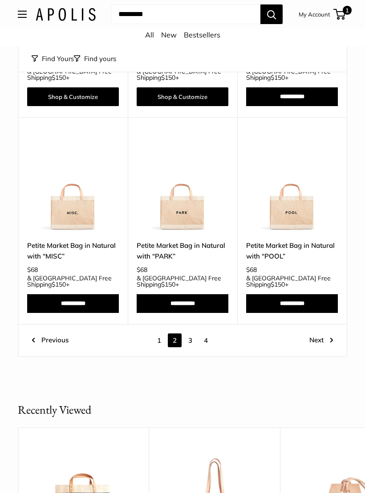
scroll to position [3642, 0]
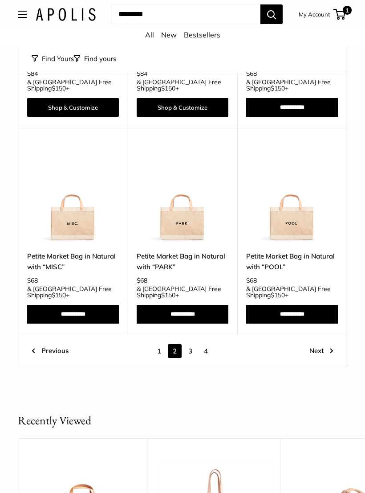
click at [316, 344] on link "Next" at bounding box center [322, 351] width 24 height 14
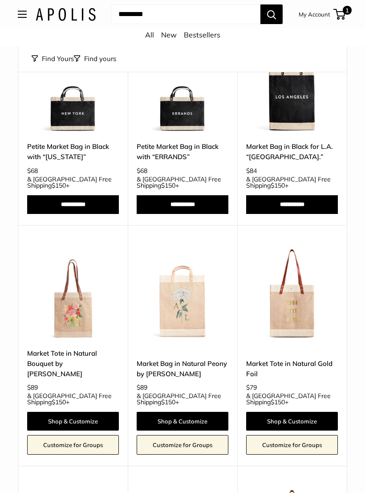
scroll to position [831, 0]
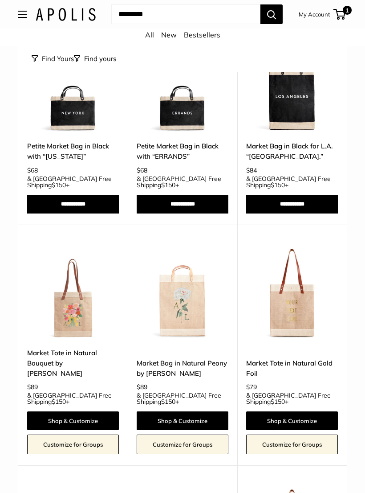
click at [82, 272] on img at bounding box center [73, 293] width 92 height 92
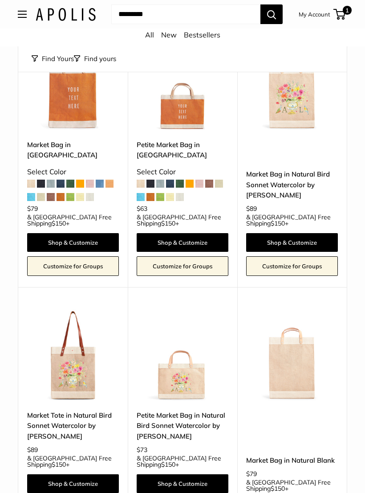
scroll to position [2555, 0]
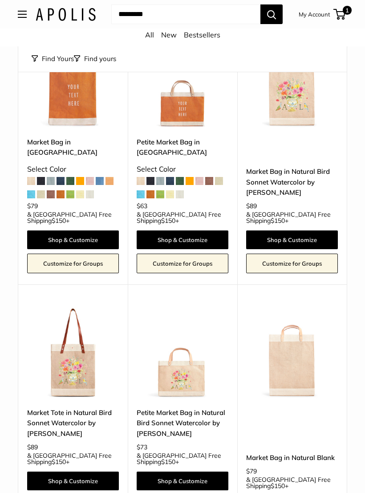
click at [80, 307] on img at bounding box center [73, 353] width 92 height 92
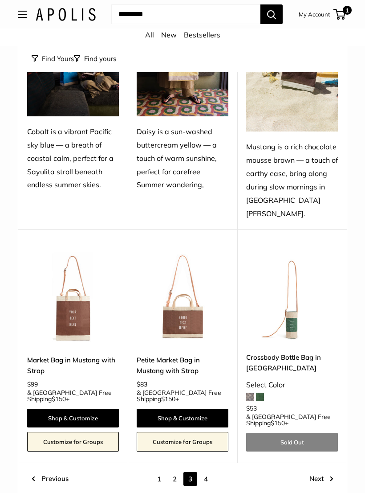
scroll to position [3580, 0]
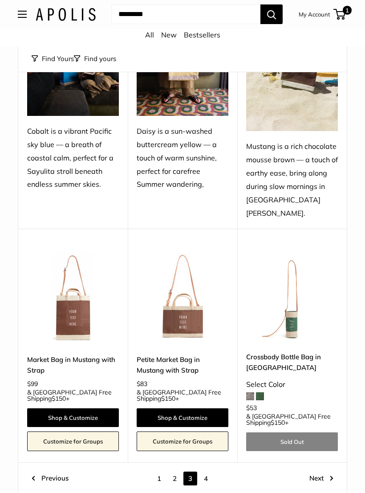
click at [205, 472] on link "4" at bounding box center [206, 479] width 14 height 14
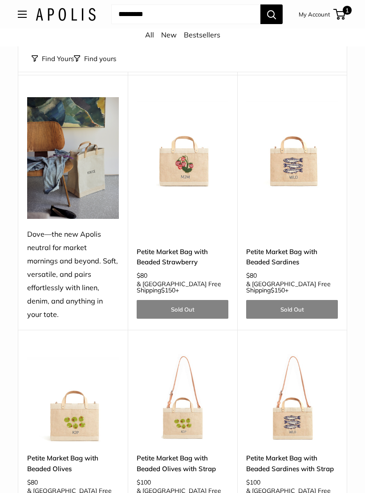
scroll to position [1874, 0]
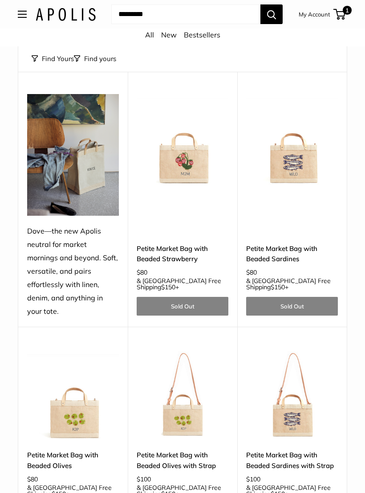
click at [192, 349] on img at bounding box center [183, 395] width 92 height 92
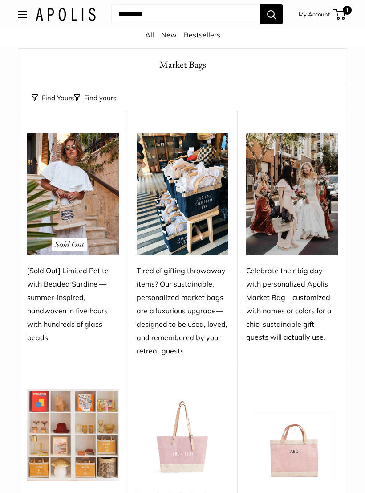
scroll to position [0, 0]
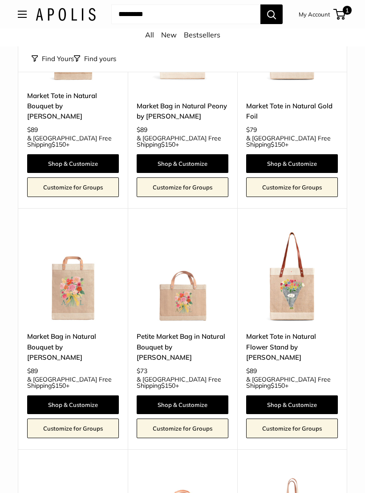
scroll to position [1092, 0]
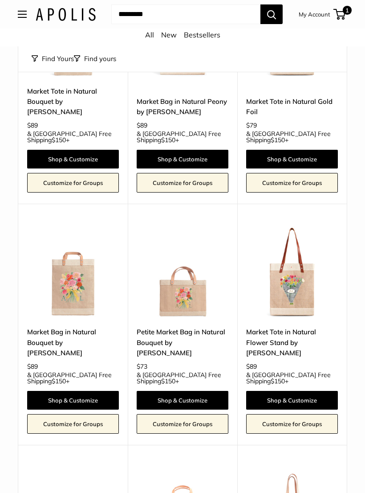
click at [294, 231] on img at bounding box center [292, 272] width 92 height 92
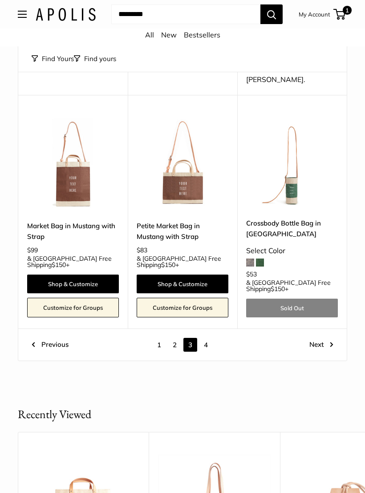
scroll to position [3714, 0]
click at [54, 338] on link "Previous" at bounding box center [50, 345] width 37 height 14
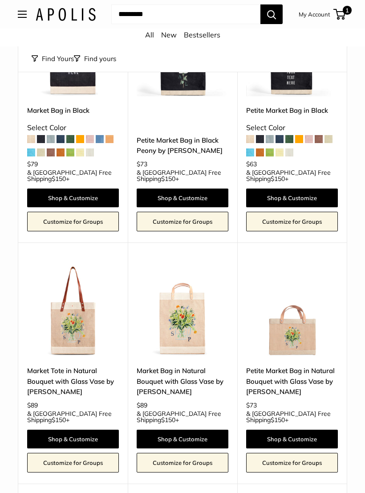
scroll to position [1384, 0]
click at [79, 279] on img at bounding box center [73, 311] width 92 height 92
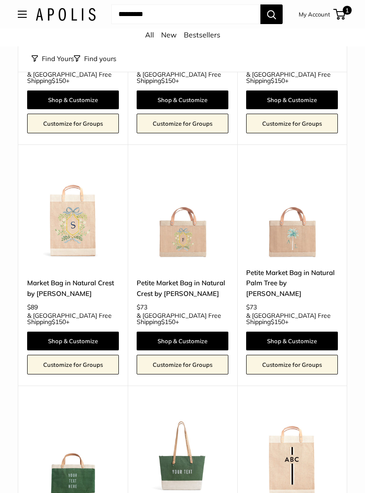
scroll to position [1723, 0]
click at [80, 176] on img at bounding box center [73, 213] width 92 height 92
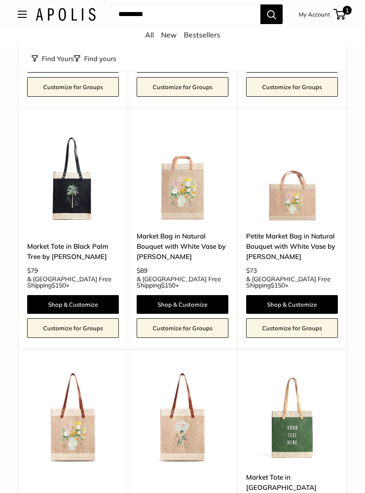
scroll to position [2531, 0]
click at [77, 372] on img at bounding box center [73, 418] width 92 height 92
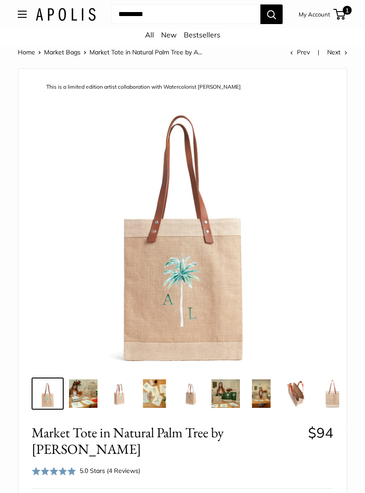
click at [87, 386] on img at bounding box center [83, 393] width 29 height 29
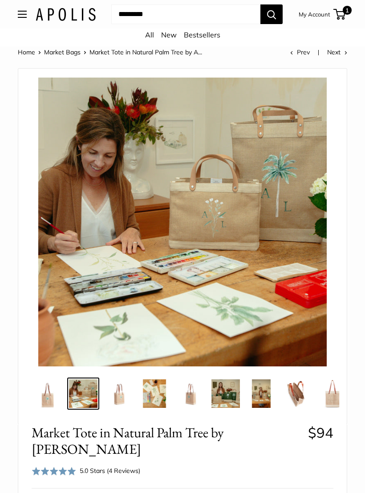
click at [125, 398] on img at bounding box center [119, 393] width 29 height 29
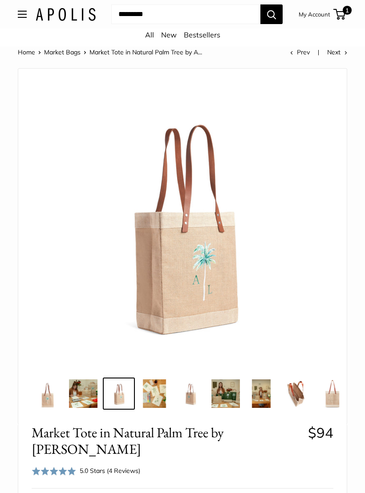
click at [159, 389] on img at bounding box center [154, 393] width 29 height 29
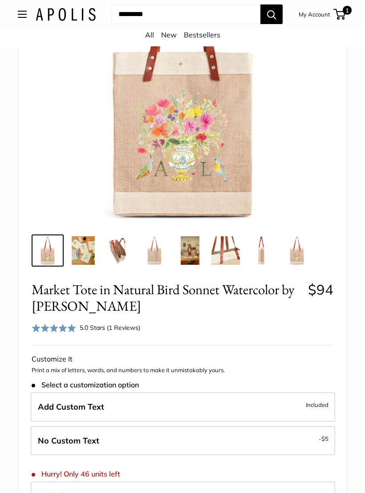
scroll to position [156, 0]
click at [131, 323] on div "5.0 Stars (1 Reviews)" at bounding box center [110, 328] width 61 height 10
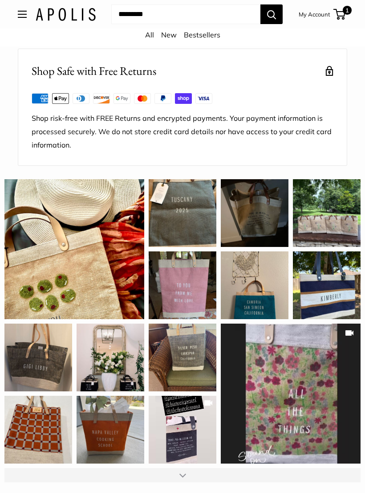
scroll to position [1280, 0]
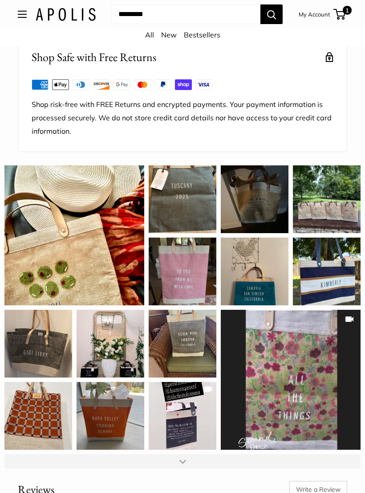
click at [85, 275] on div "This is my third Apolis bag, and I continue to adore the styling and quality. W…" at bounding box center [74, 235] width 140 height 140
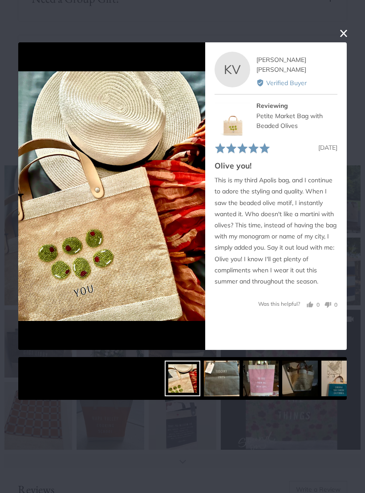
click at [335, 36] on div "User-Uploaded Media Gallery Your browser doesn't support HTML5 videos. Your bro…" at bounding box center [182, 246] width 365 height 493
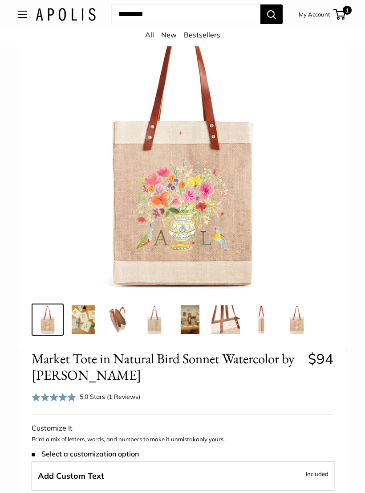
scroll to position [0, 0]
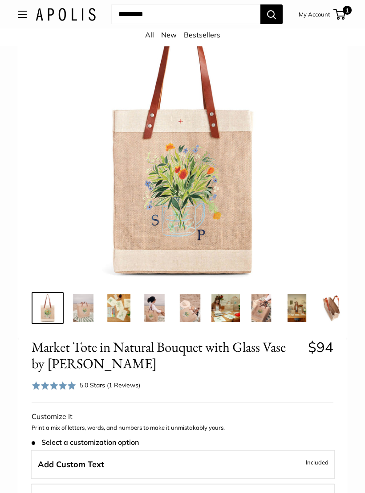
click at [89, 303] on img at bounding box center [83, 308] width 29 height 29
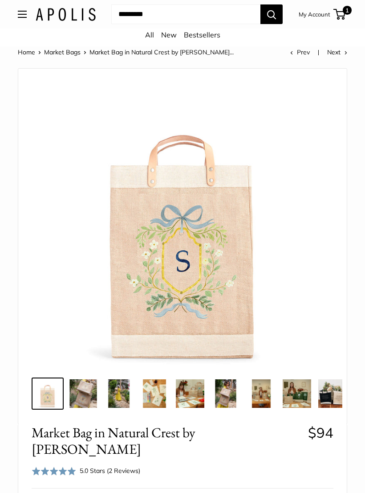
click at [83, 389] on img at bounding box center [83, 393] width 29 height 29
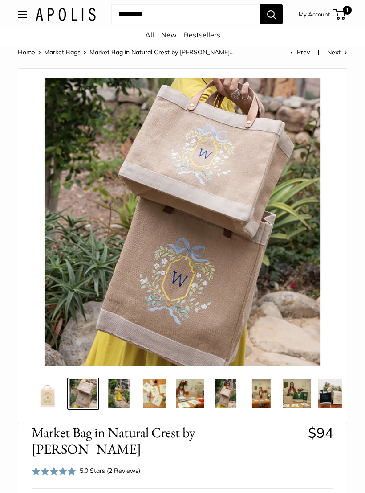
click at [121, 388] on img at bounding box center [119, 393] width 29 height 29
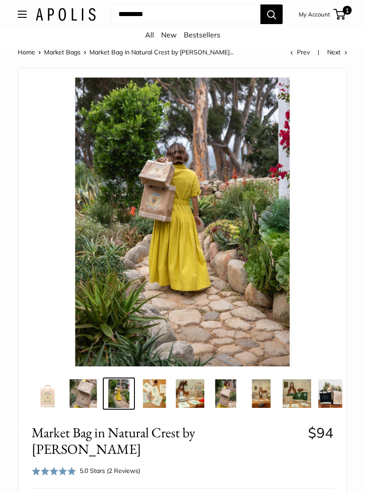
click at [332, 390] on img at bounding box center [333, 393] width 29 height 29
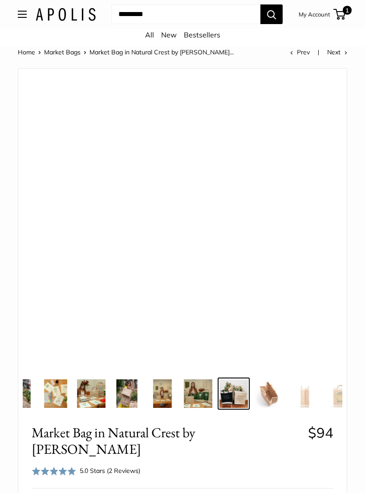
scroll to position [0, 122]
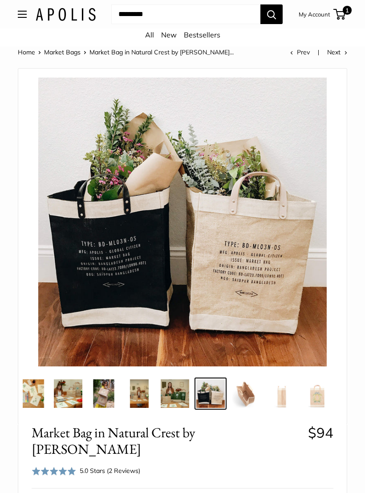
click at [37, 389] on img at bounding box center [32, 393] width 29 height 29
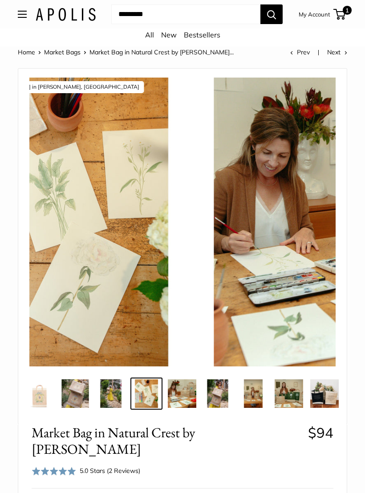
scroll to position [0, 0]
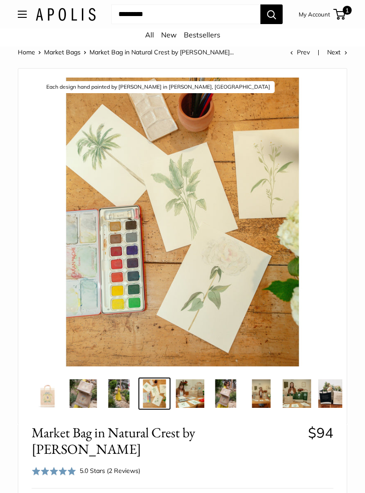
click at [121, 388] on img at bounding box center [119, 393] width 29 height 29
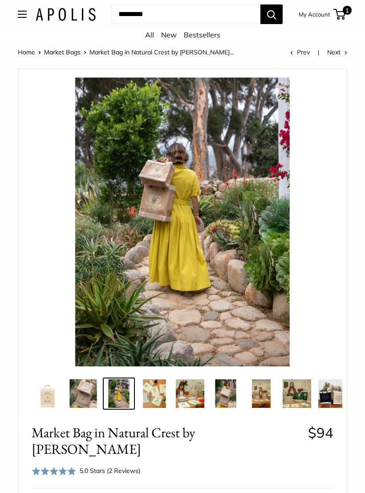
click at [230, 387] on img at bounding box center [226, 393] width 29 height 29
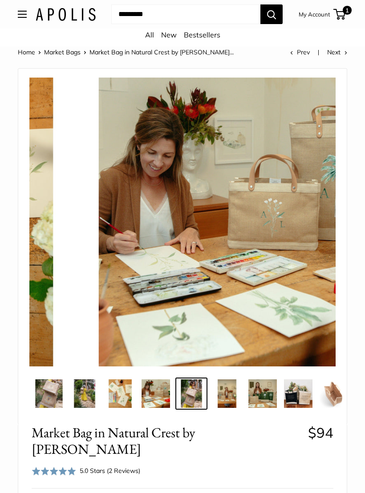
scroll to position [0, 36]
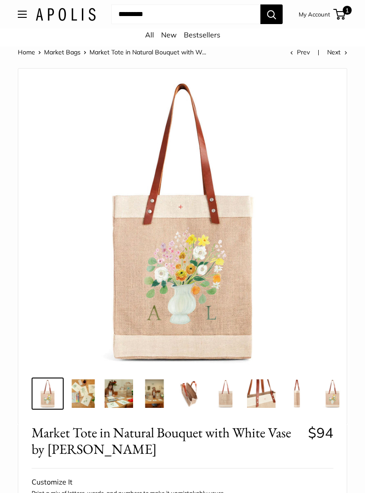
click at [90, 389] on img at bounding box center [83, 393] width 29 height 29
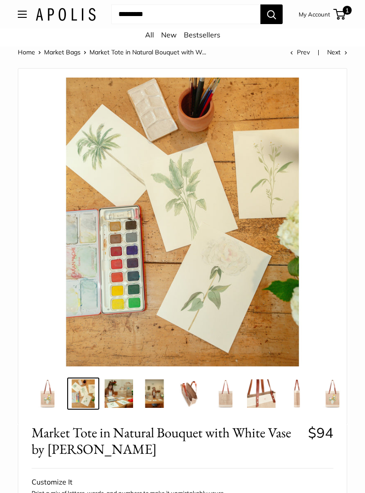
click at [126, 393] on img at bounding box center [119, 393] width 29 height 29
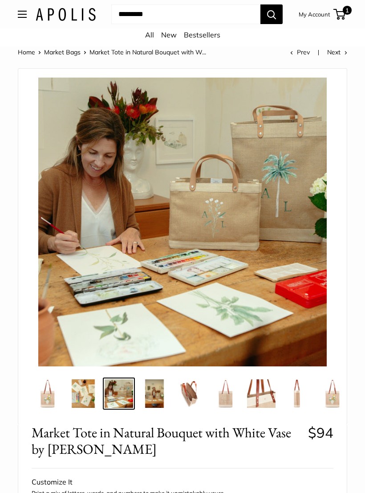
click at [125, 390] on img at bounding box center [119, 393] width 29 height 29
click at [159, 391] on img at bounding box center [154, 393] width 29 height 29
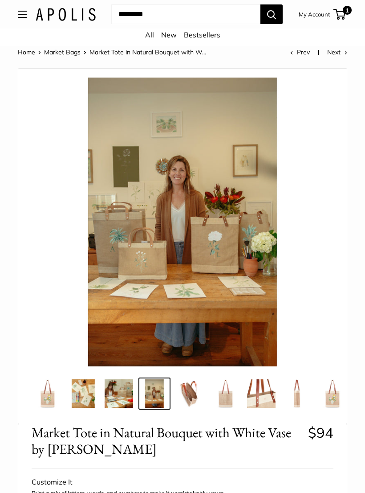
click at [46, 395] on img at bounding box center [47, 393] width 29 height 29
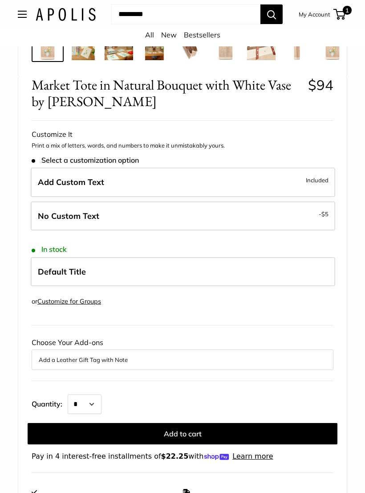
scroll to position [348, 0]
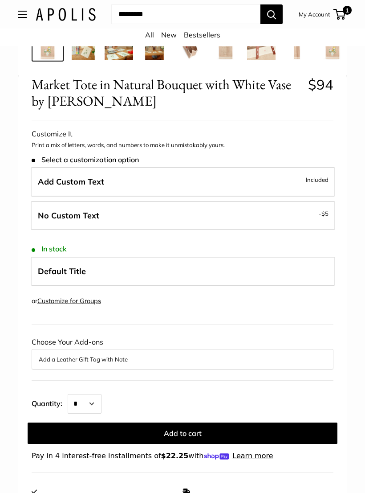
click at [137, 180] on label "Add Custom Text Included" at bounding box center [183, 181] width 305 height 29
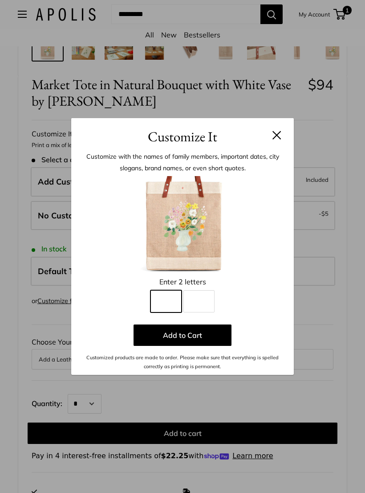
click at [169, 306] on input "Line 1" at bounding box center [166, 301] width 31 height 22
type input "*"
click at [200, 308] on input "Line 2" at bounding box center [199, 301] width 31 height 22
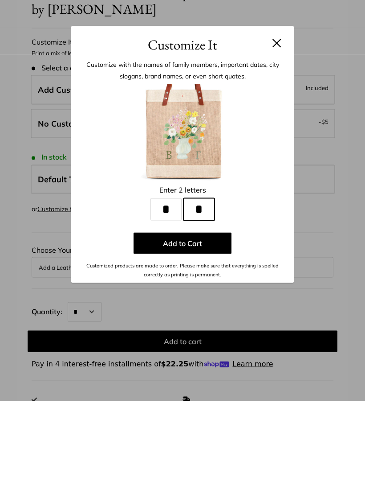
type input "*"
click at [206, 324] on button "Add to Cart" at bounding box center [183, 334] width 98 height 21
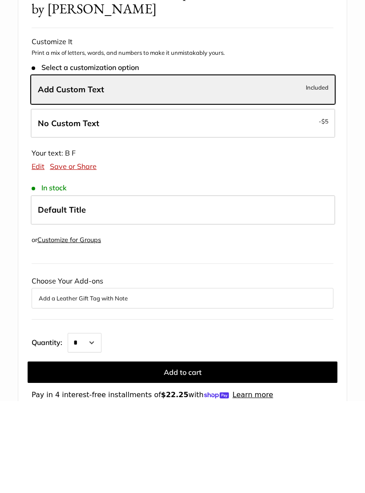
scroll to position [440, 0]
